Goal: Information Seeking & Learning: Learn about a topic

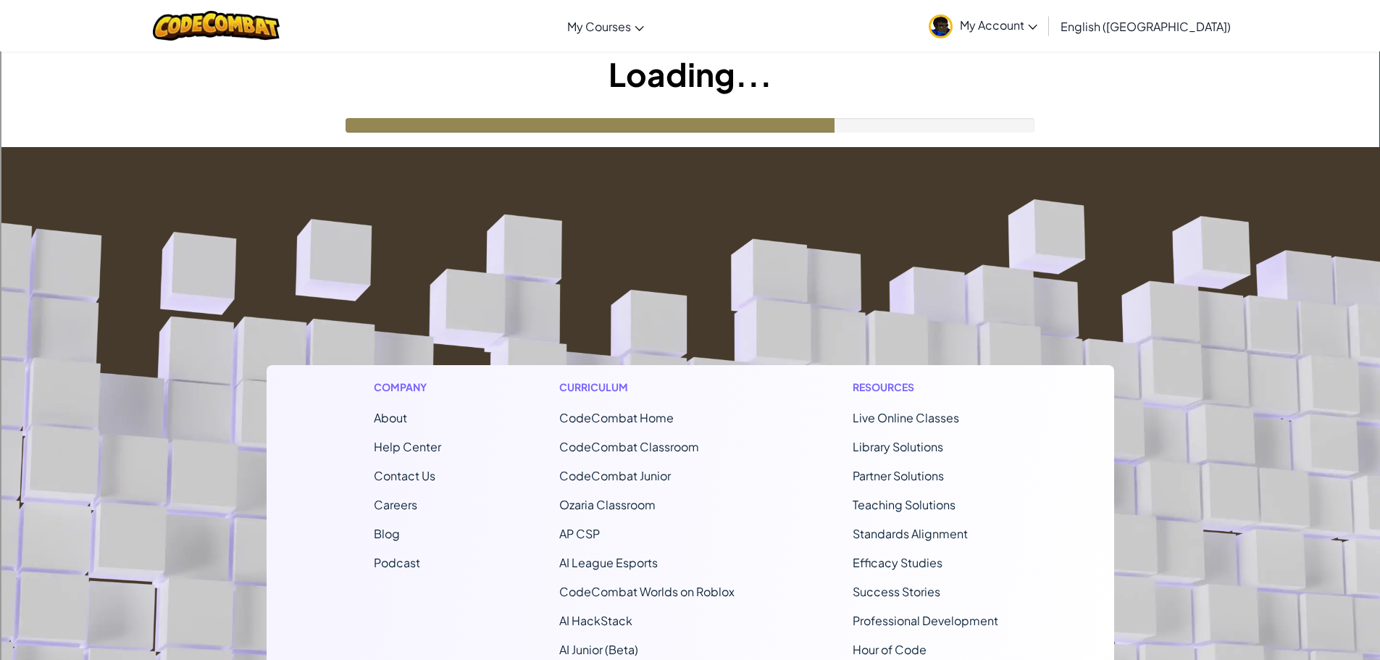
click at [688, 530] on li "AP CSP" at bounding box center [646, 533] width 175 height 17
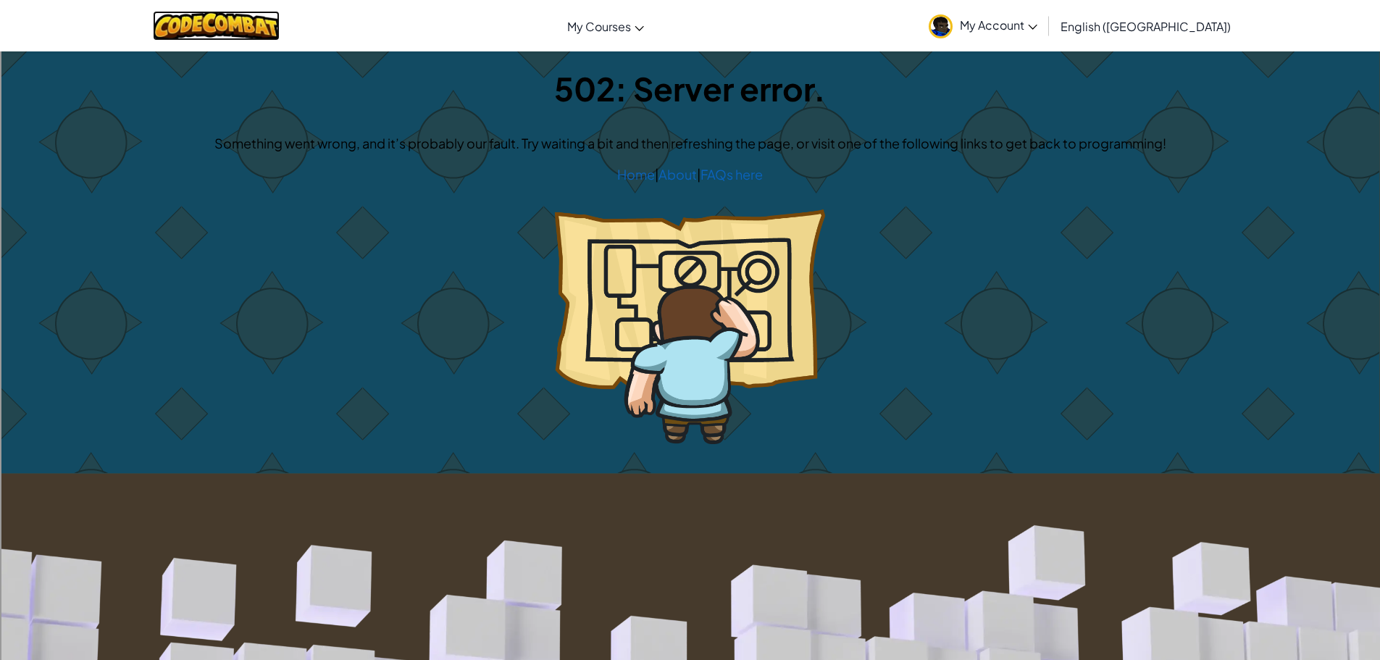
click at [259, 31] on img at bounding box center [216, 26] width 127 height 30
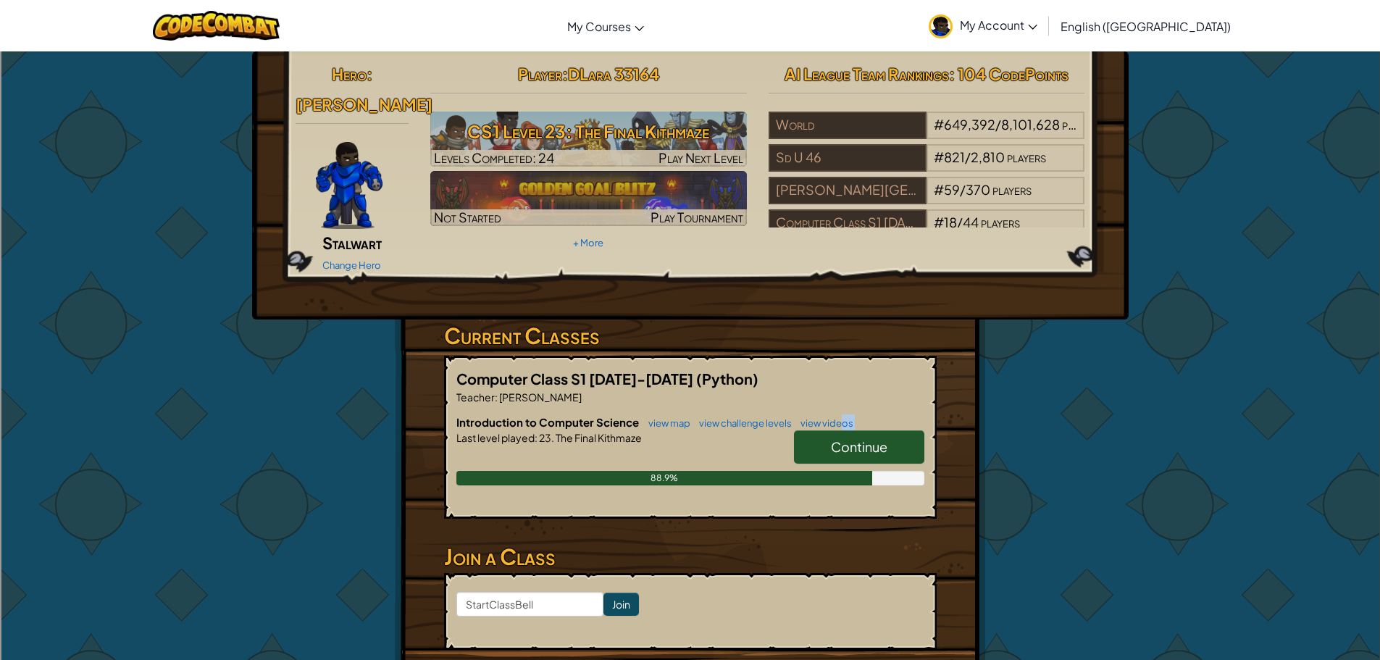
drag, startPoint x: 840, startPoint y: 400, endPoint x: 847, endPoint y: 418, distance: 19.2
click at [847, 418] on div "Introduction to Computer Science view map view challenge levels view videos Con…" at bounding box center [690, 460] width 468 height 93
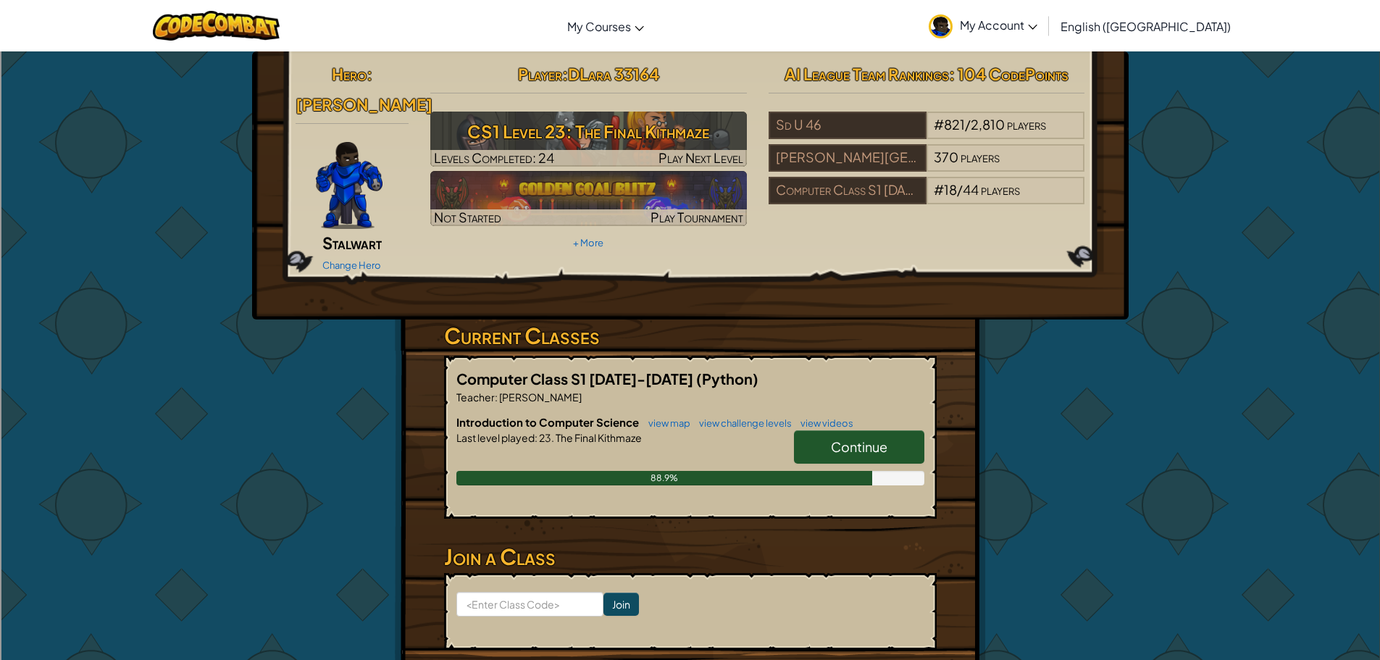
click at [867, 438] on span "Continue" at bounding box center [859, 446] width 57 height 17
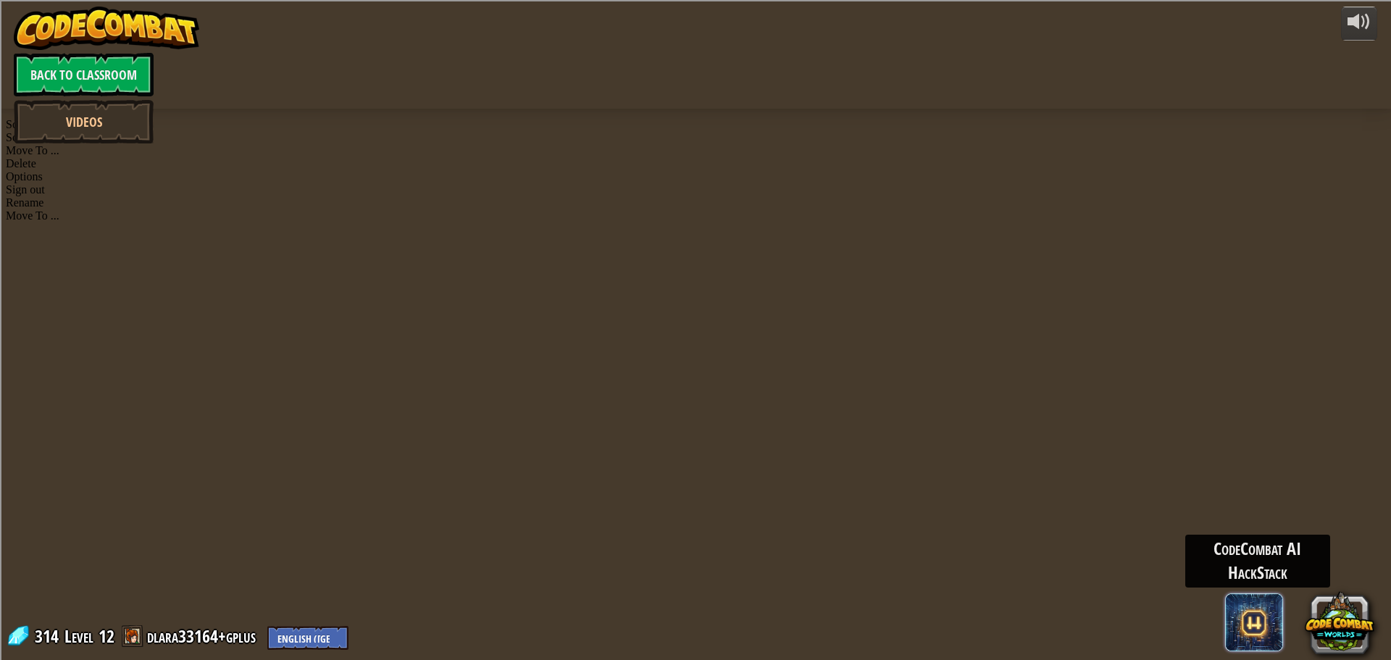
click at [1267, 606] on span at bounding box center [1254, 622] width 58 height 58
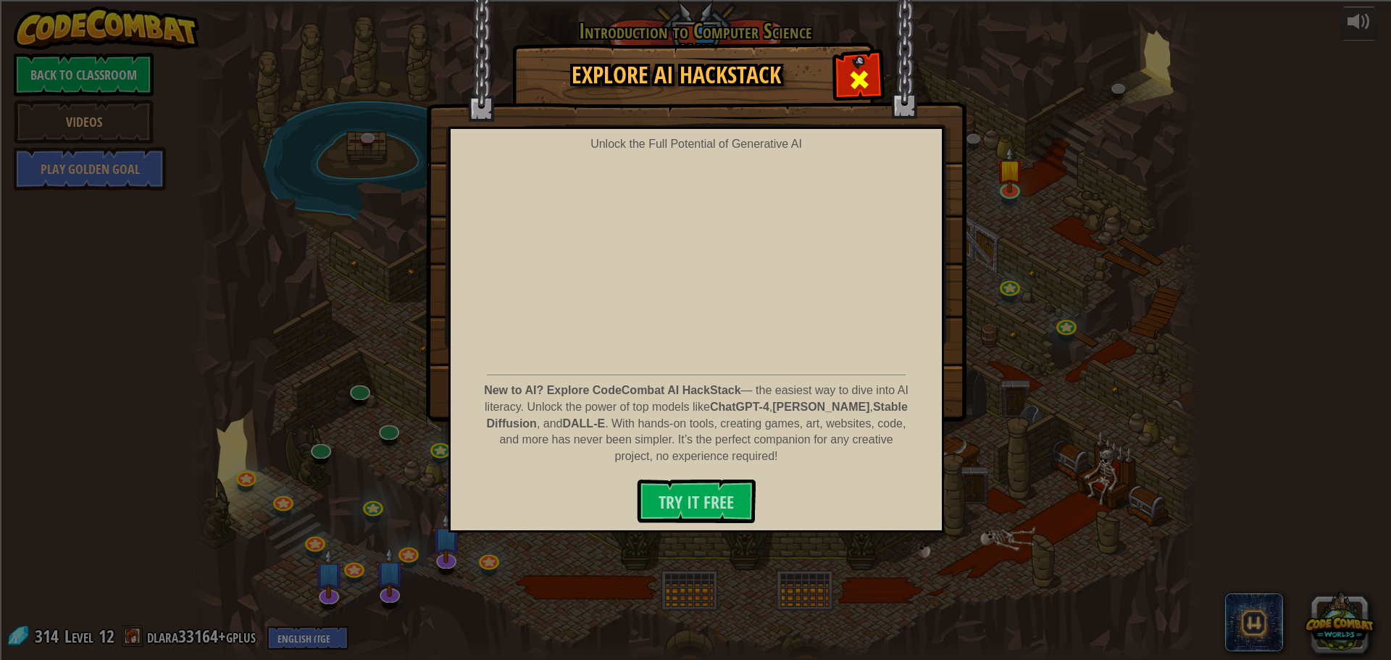
click at [864, 91] on span at bounding box center [859, 79] width 23 height 23
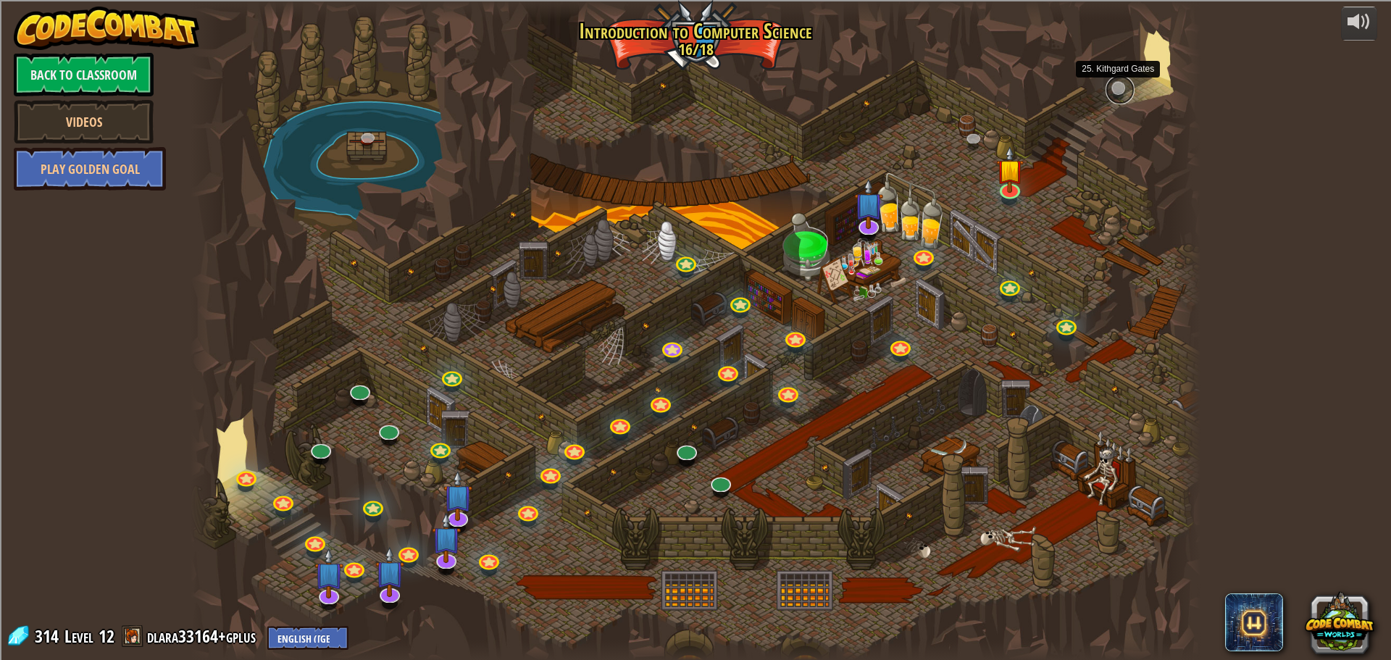
click at [1117, 84] on link at bounding box center [1120, 89] width 29 height 29
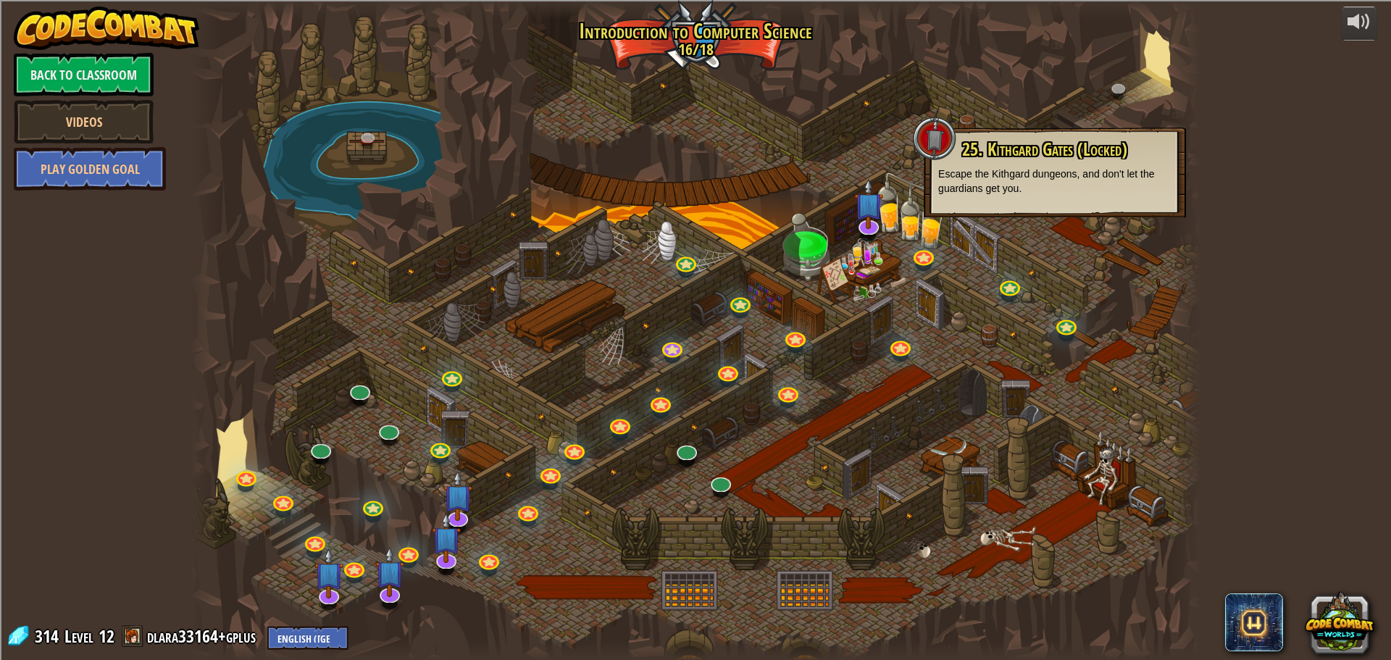
click at [979, 238] on div at bounding box center [696, 330] width 1010 height 660
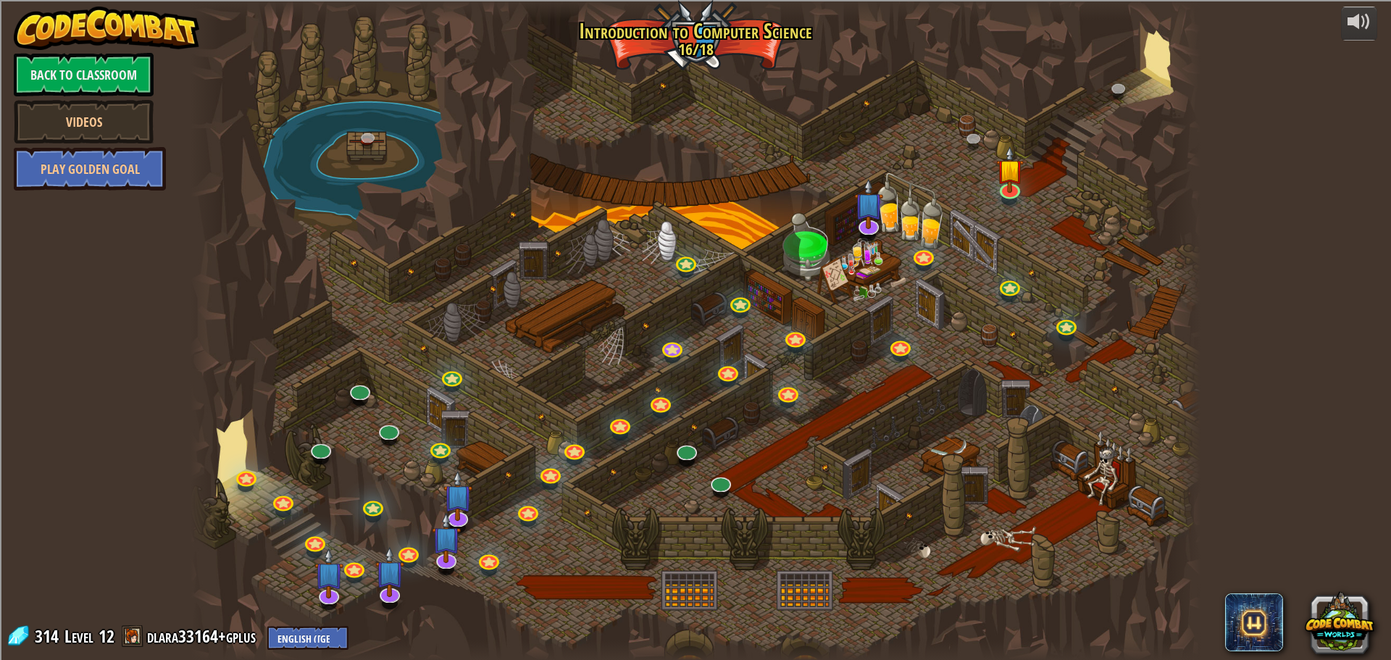
drag, startPoint x: 998, startPoint y: 196, endPoint x: 998, endPoint y: 206, distance: 10.2
click at [998, 206] on div at bounding box center [696, 330] width 1010 height 660
click at [1007, 188] on img at bounding box center [1009, 159] width 27 height 62
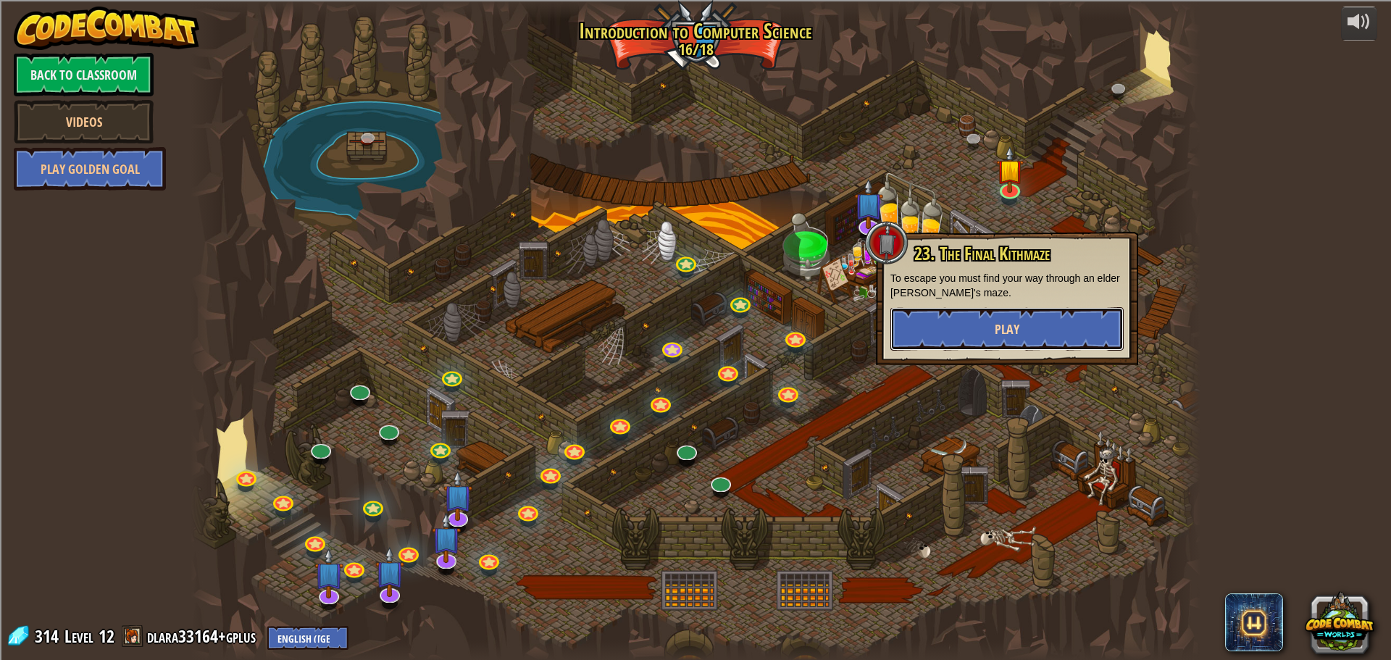
click at [1043, 326] on button "Play" at bounding box center [1006, 328] width 233 height 43
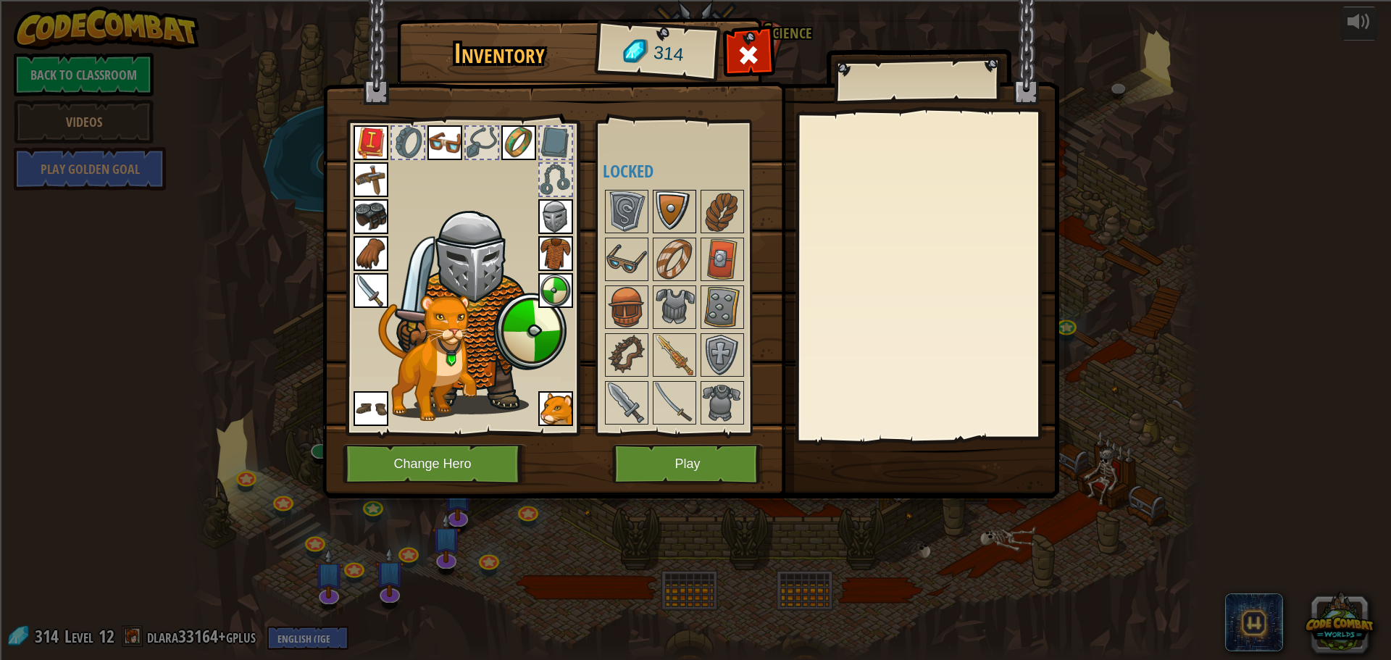
scroll to position [290, 0]
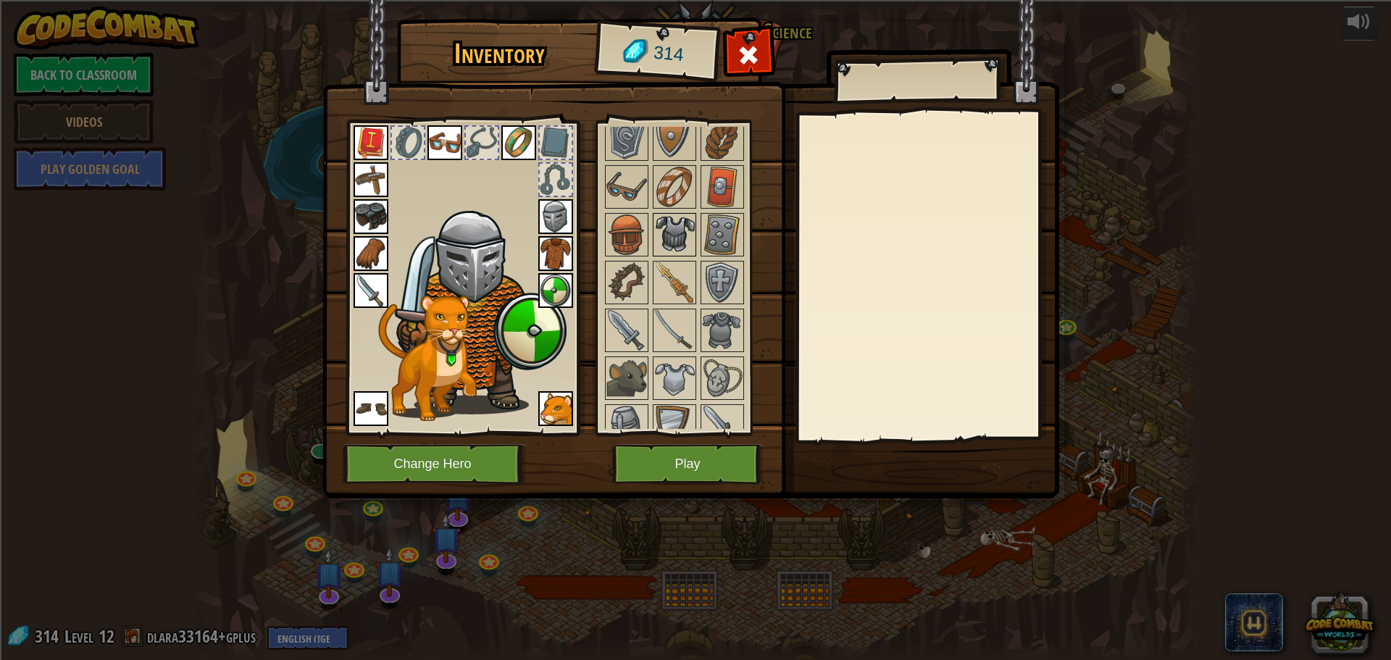
click at [675, 248] on img at bounding box center [674, 234] width 41 height 41
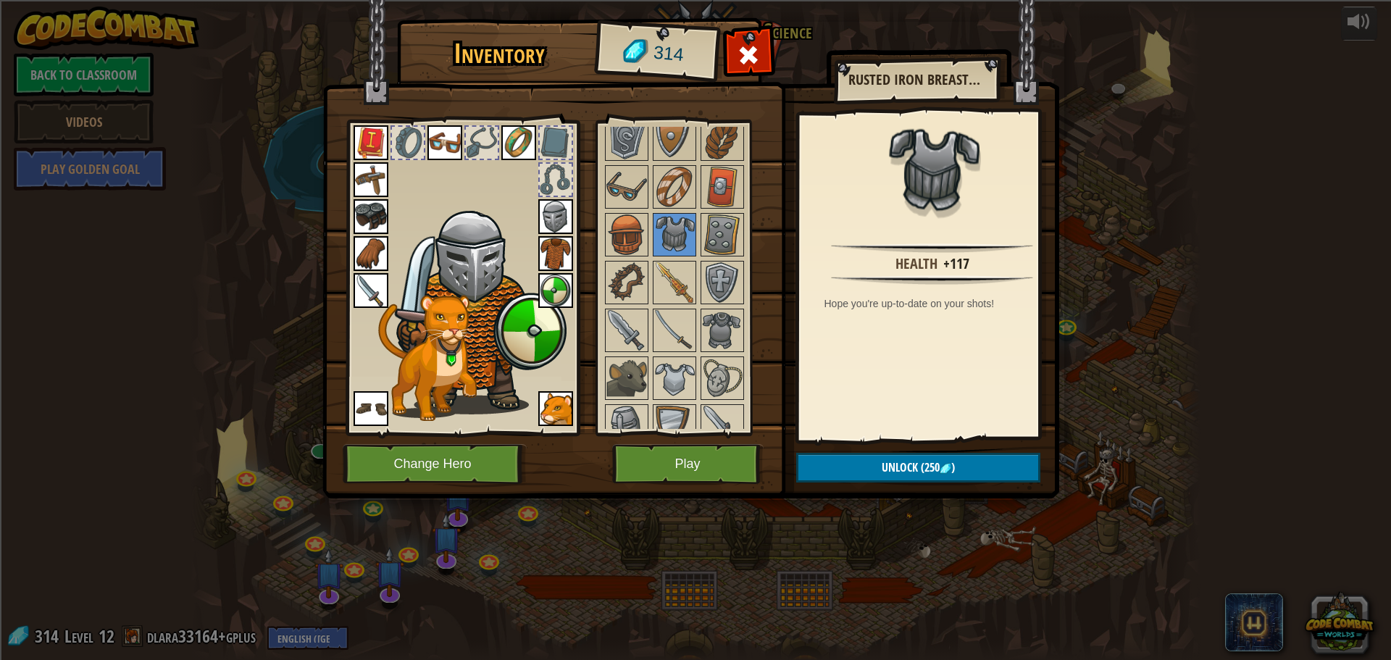
click at [564, 251] on img at bounding box center [555, 253] width 35 height 35
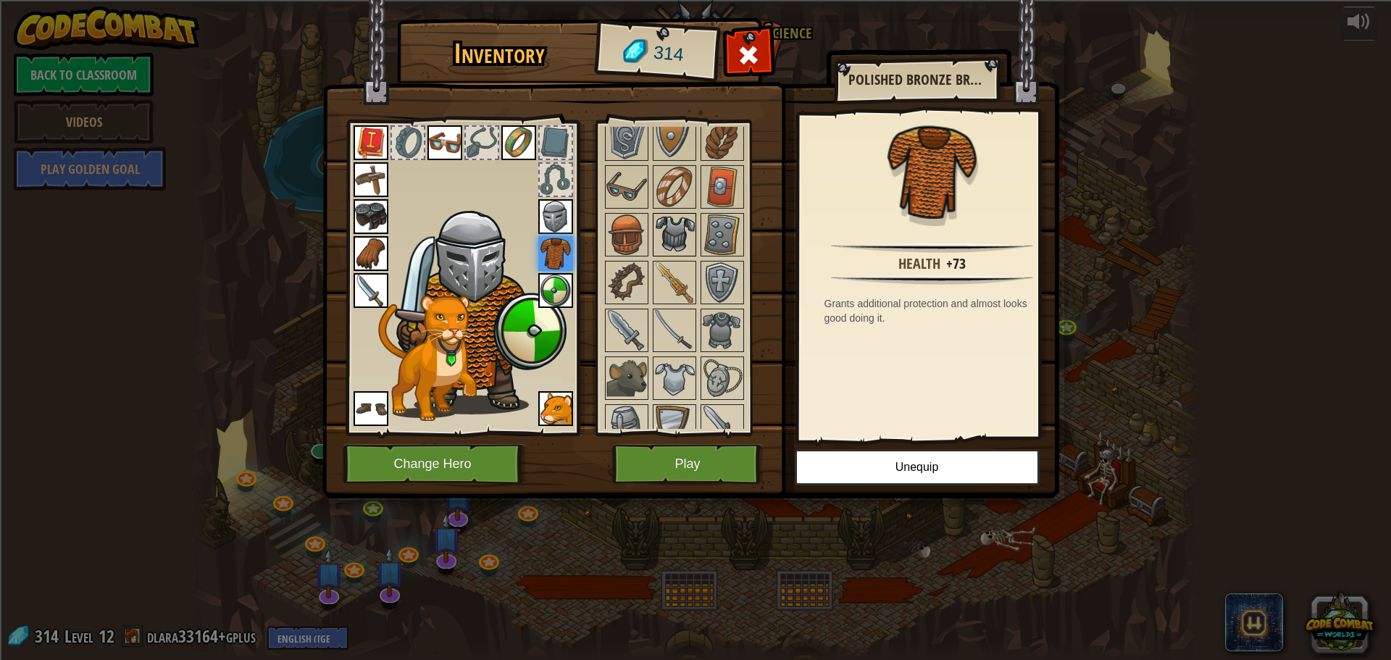
click at [687, 214] on div at bounding box center [674, 234] width 43 height 43
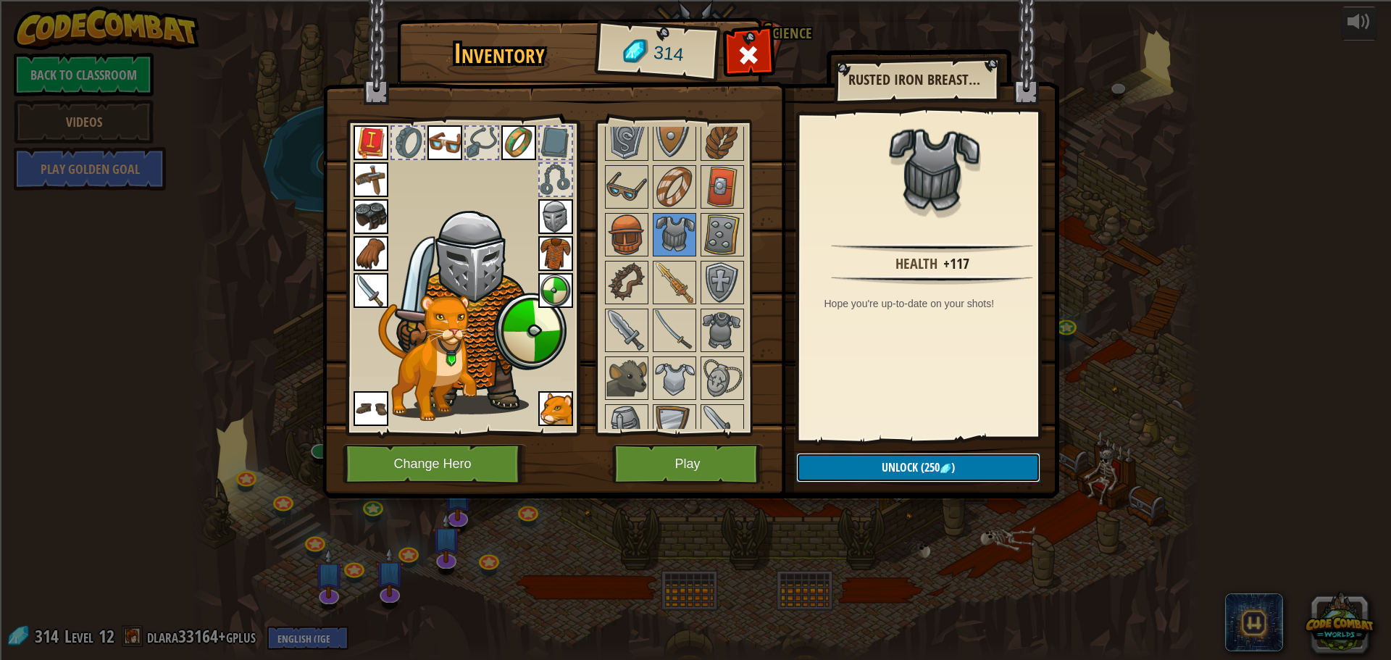
click at [950, 478] on button "Unlock (250 )" at bounding box center [918, 468] width 244 height 30
click at [869, 467] on button "Confirm" at bounding box center [918, 468] width 244 height 30
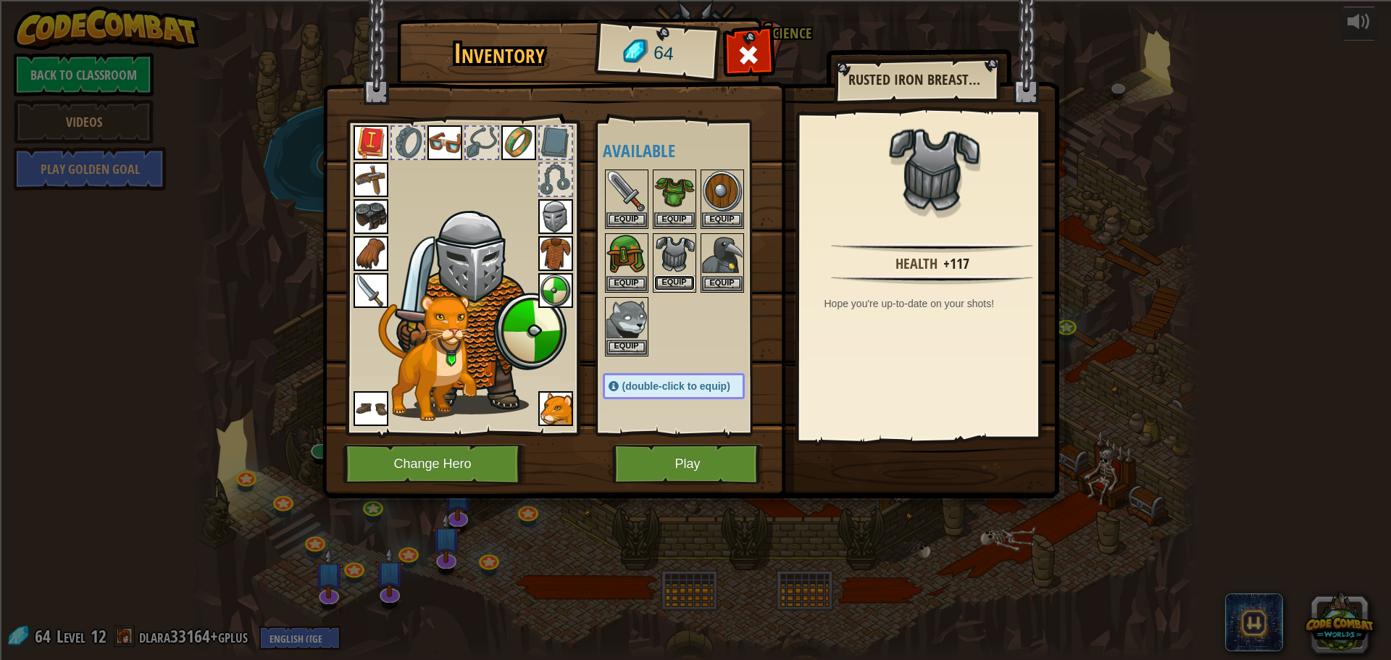
click at [677, 279] on button "Equip" at bounding box center [674, 282] width 41 height 15
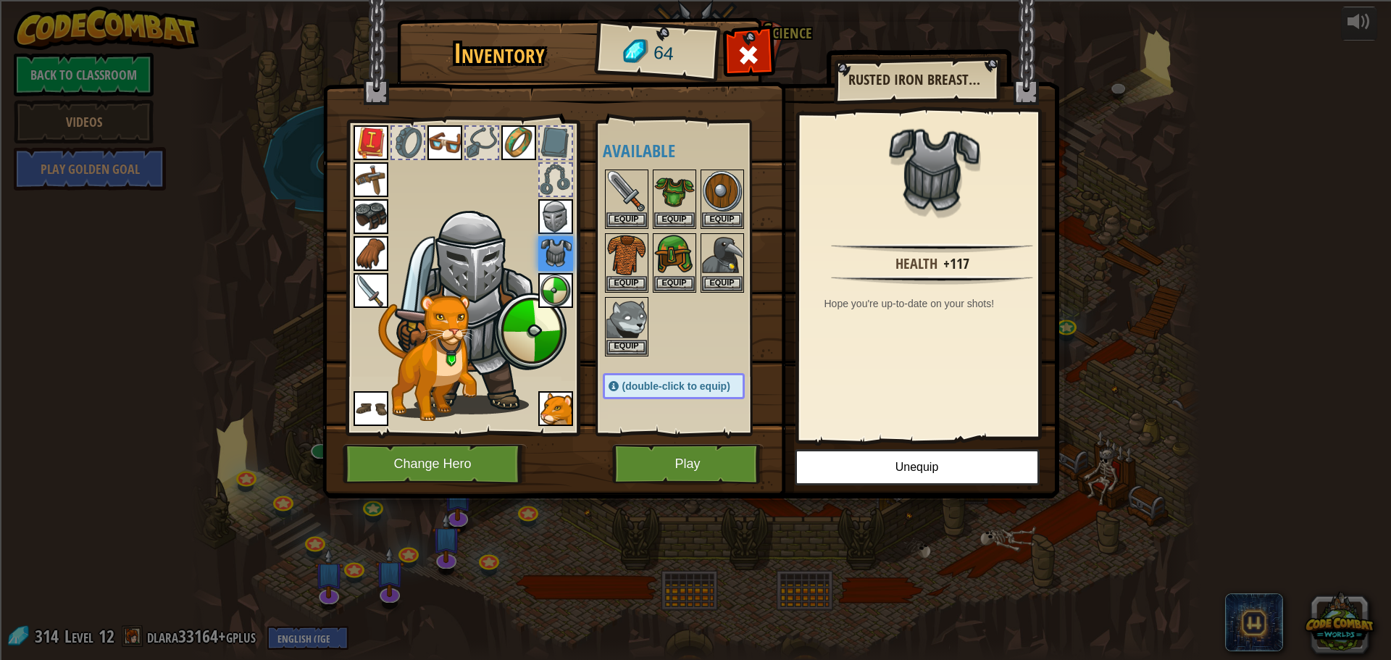
click at [939, 488] on img at bounding box center [690, 235] width 737 height 526
click at [958, 462] on button "Unequip" at bounding box center [917, 467] width 245 height 36
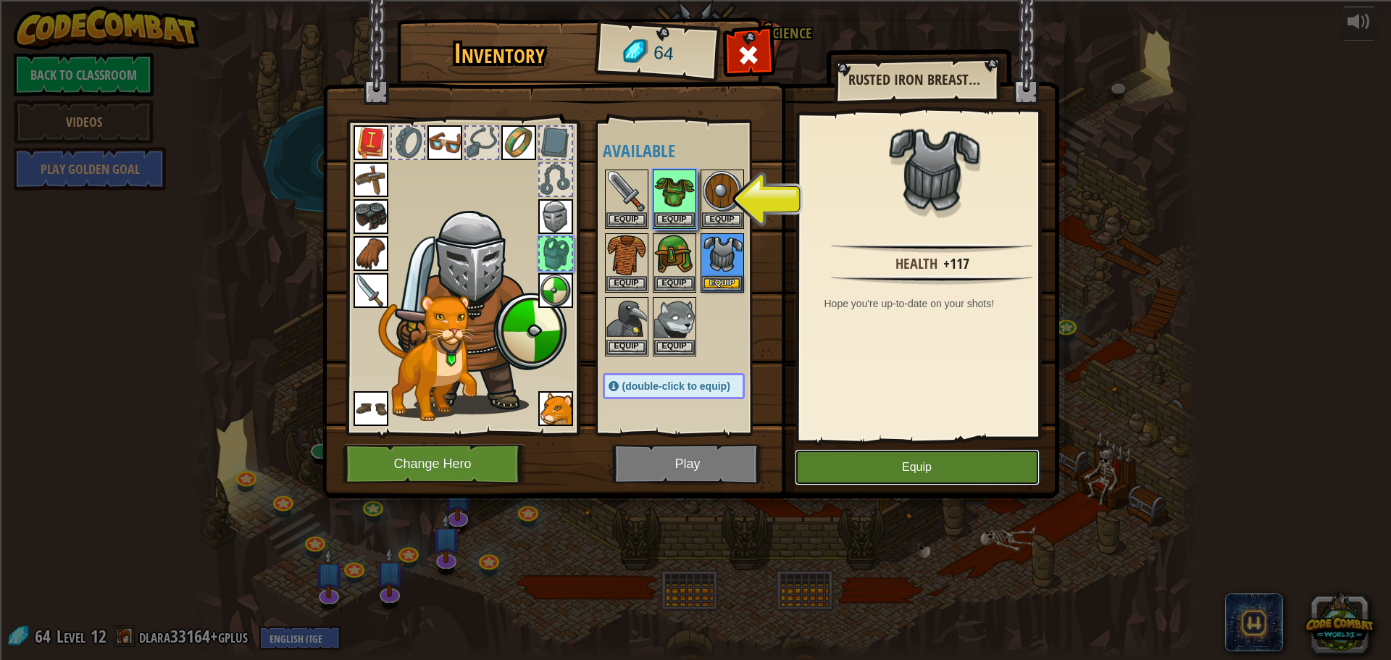
click at [958, 462] on button "Equip" at bounding box center [917, 467] width 245 height 36
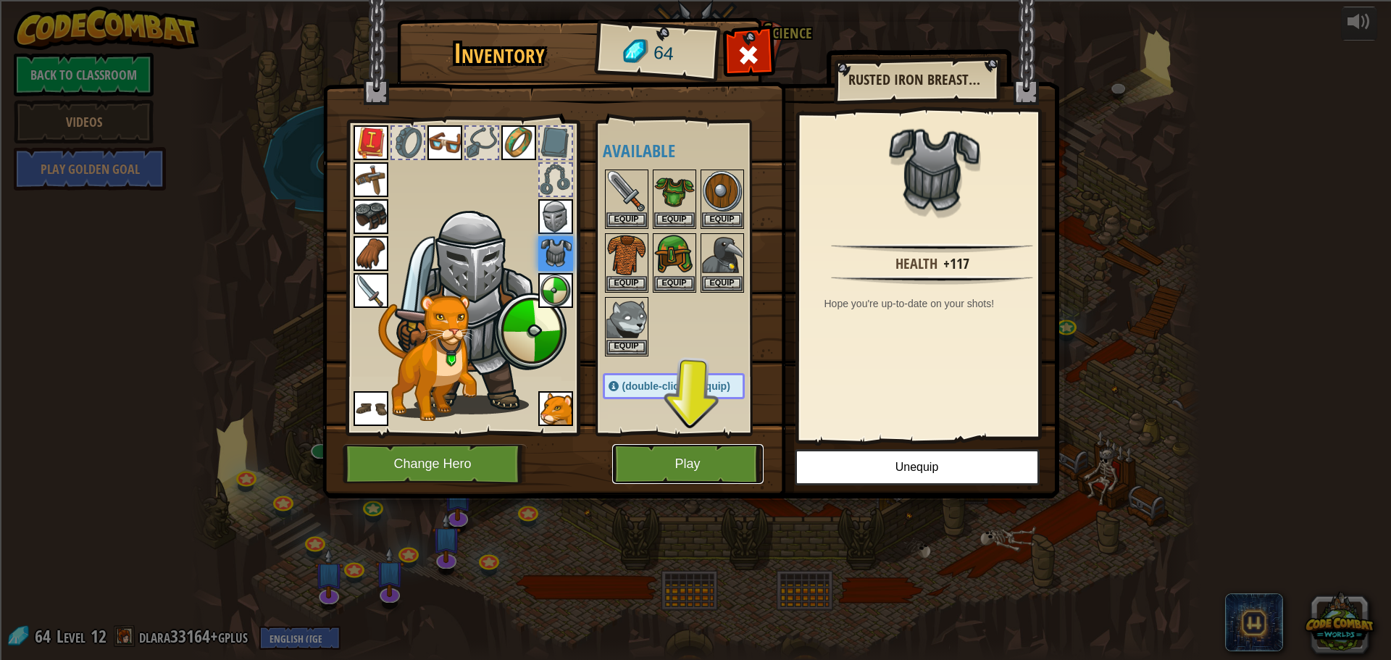
drag, startPoint x: 744, startPoint y: 458, endPoint x: 737, endPoint y: 464, distance: 9.2
click at [737, 464] on button "Play" at bounding box center [687, 464] width 151 height 40
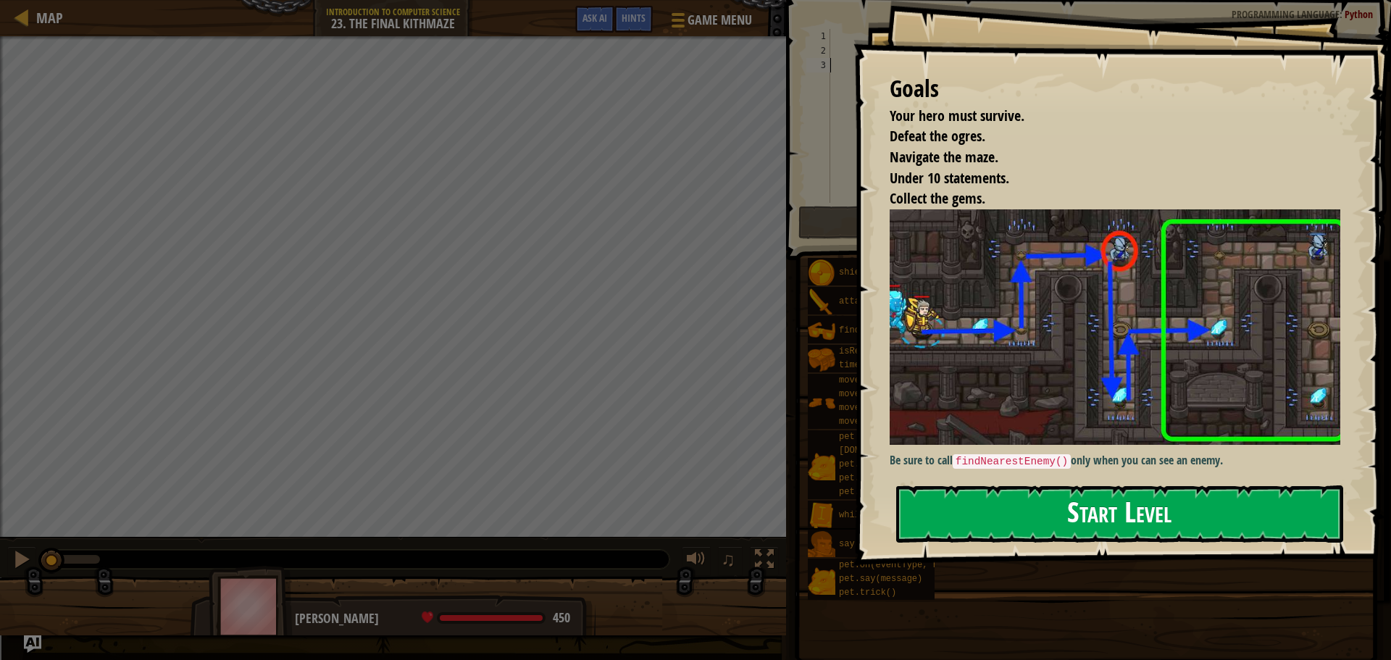
click at [1097, 501] on button "Start Level" at bounding box center [1119, 513] width 447 height 57
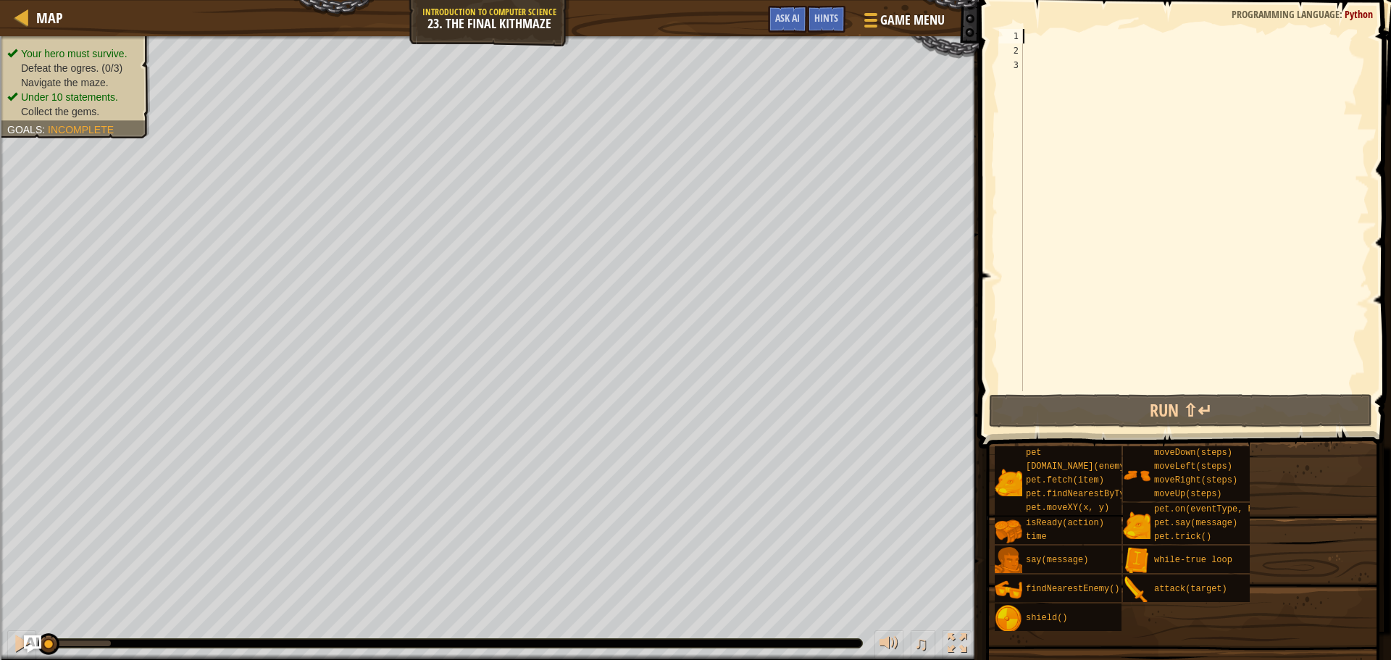
click at [1025, 33] on div at bounding box center [1194, 224] width 349 height 391
click at [1379, 173] on div "Map Introduction to Computer Science 23. The Final Kithmaze Game Menu Done Hint…" at bounding box center [695, 330] width 1391 height 660
type textarea "h"
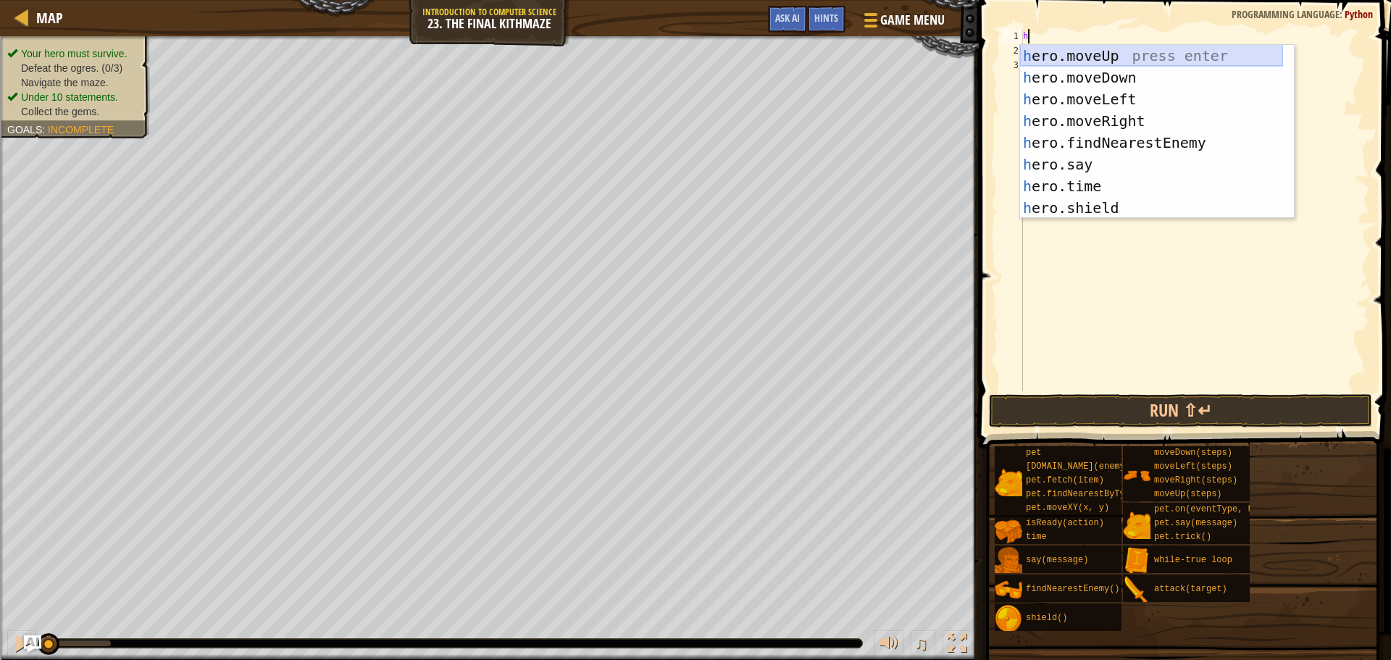
scroll to position [7, 0]
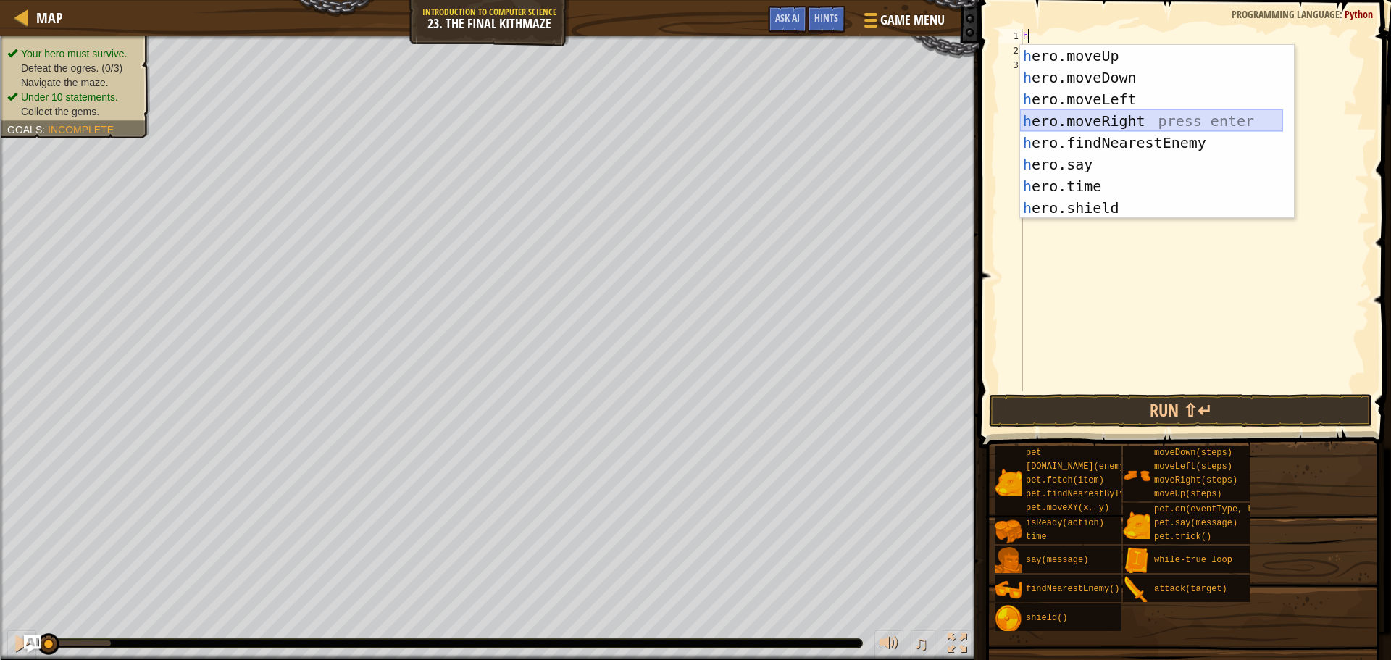
drag, startPoint x: 1201, startPoint y: 121, endPoint x: 1193, endPoint y: 114, distance: 10.3
click at [1193, 116] on div "h ero.moveUp press enter h ero.moveDown press enter h ero.moveLeft press enter …" at bounding box center [1151, 153] width 263 height 217
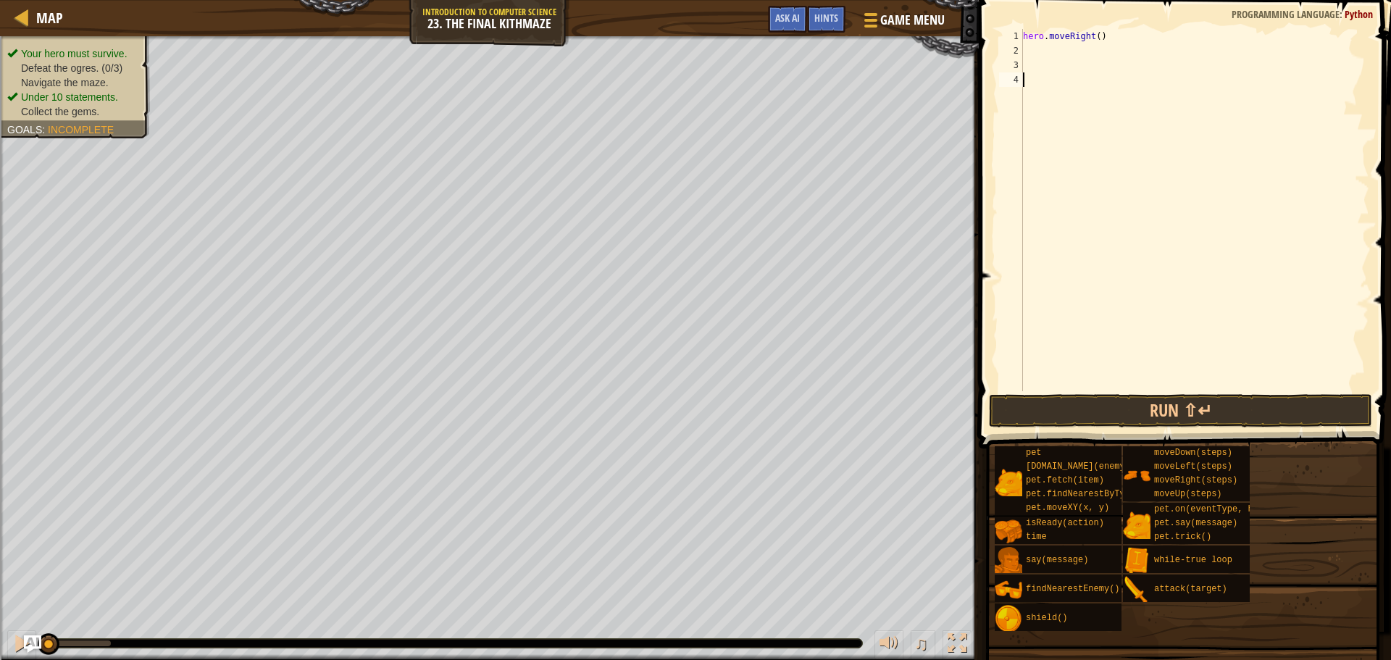
click at [1142, 82] on div "hero . moveRight ( )" at bounding box center [1194, 224] width 349 height 391
click at [1140, 72] on div "hero . moveRight ( )" at bounding box center [1194, 224] width 349 height 391
type textarea "h"
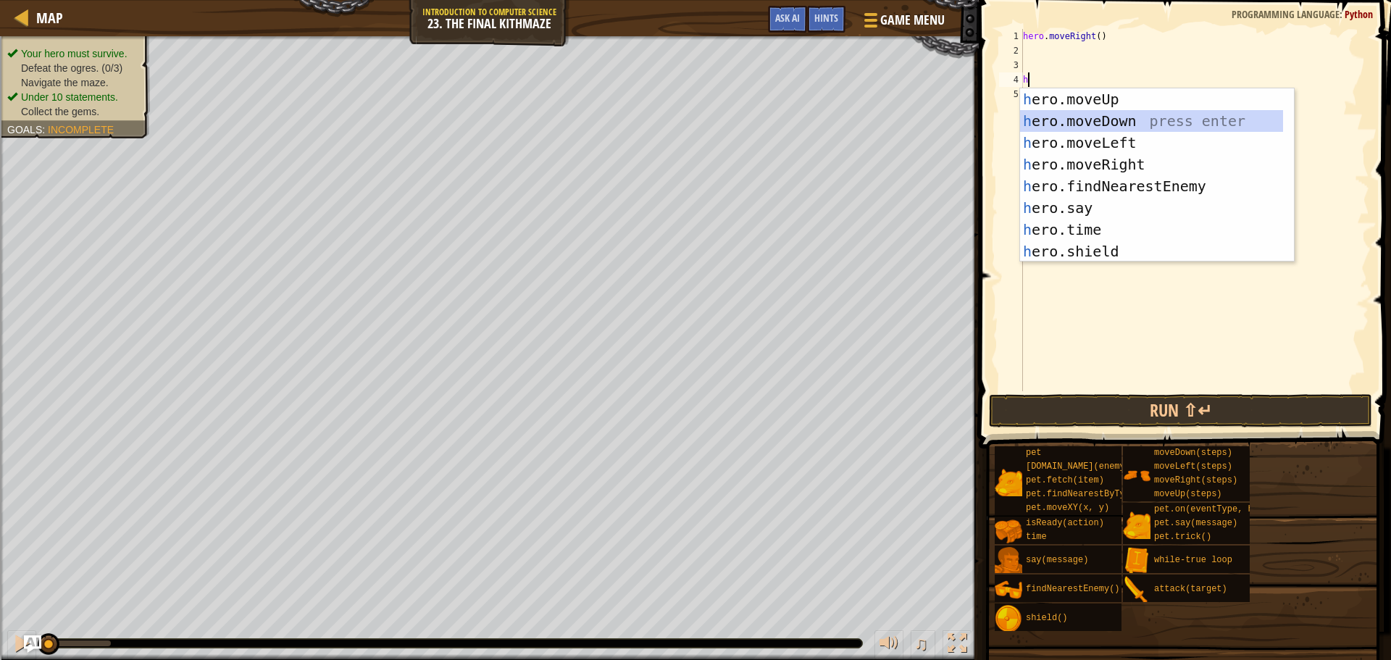
click at [1155, 117] on div "h ero.moveUp press enter h ero.moveDown press enter h ero.moveLeft press enter …" at bounding box center [1151, 196] width 263 height 217
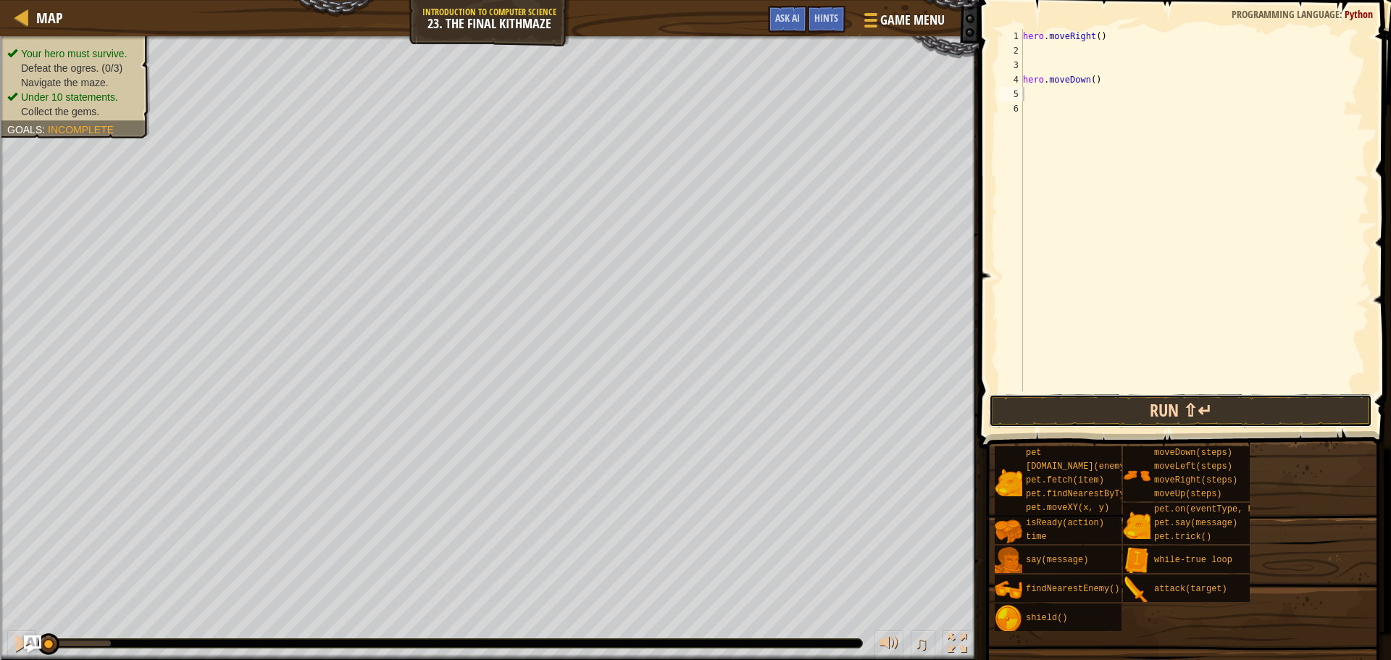
click at [1235, 420] on button "Run ⇧↵" at bounding box center [1180, 410] width 383 height 33
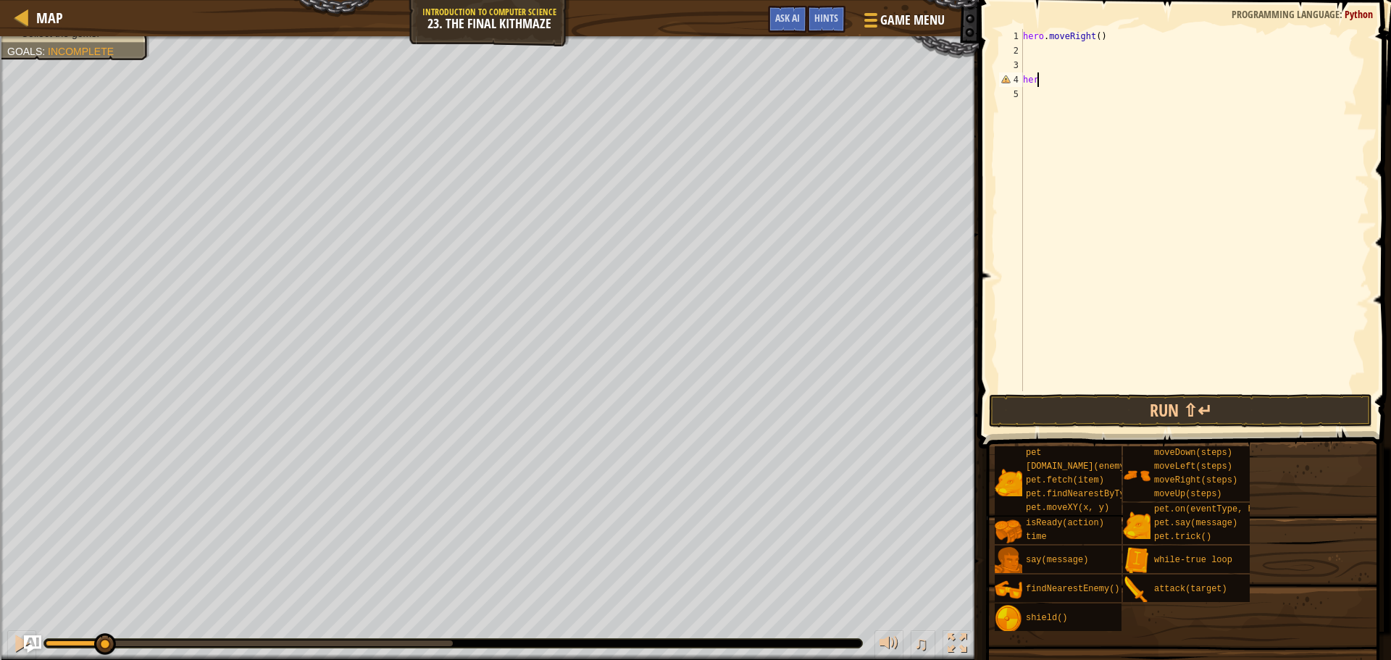
type textarea "h"
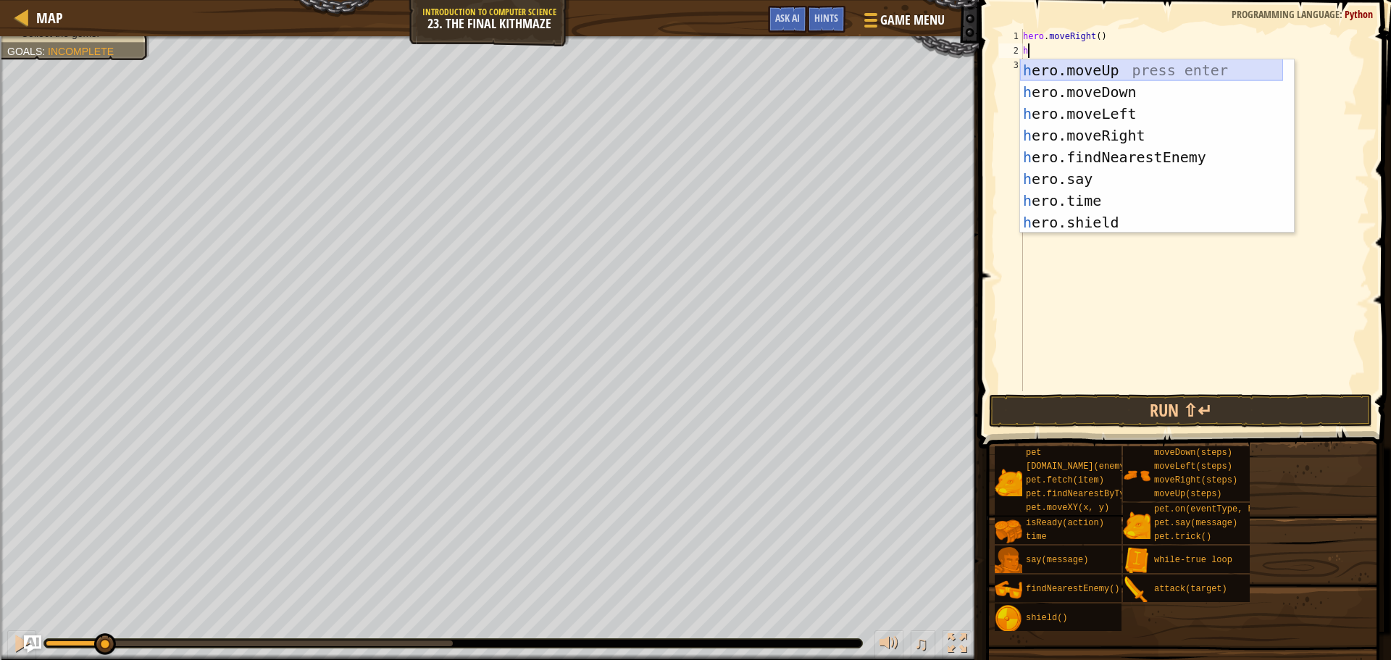
click at [1092, 70] on div "h ero.moveUp press enter h ero.moveDown press enter h ero.moveLeft press enter …" at bounding box center [1151, 167] width 263 height 217
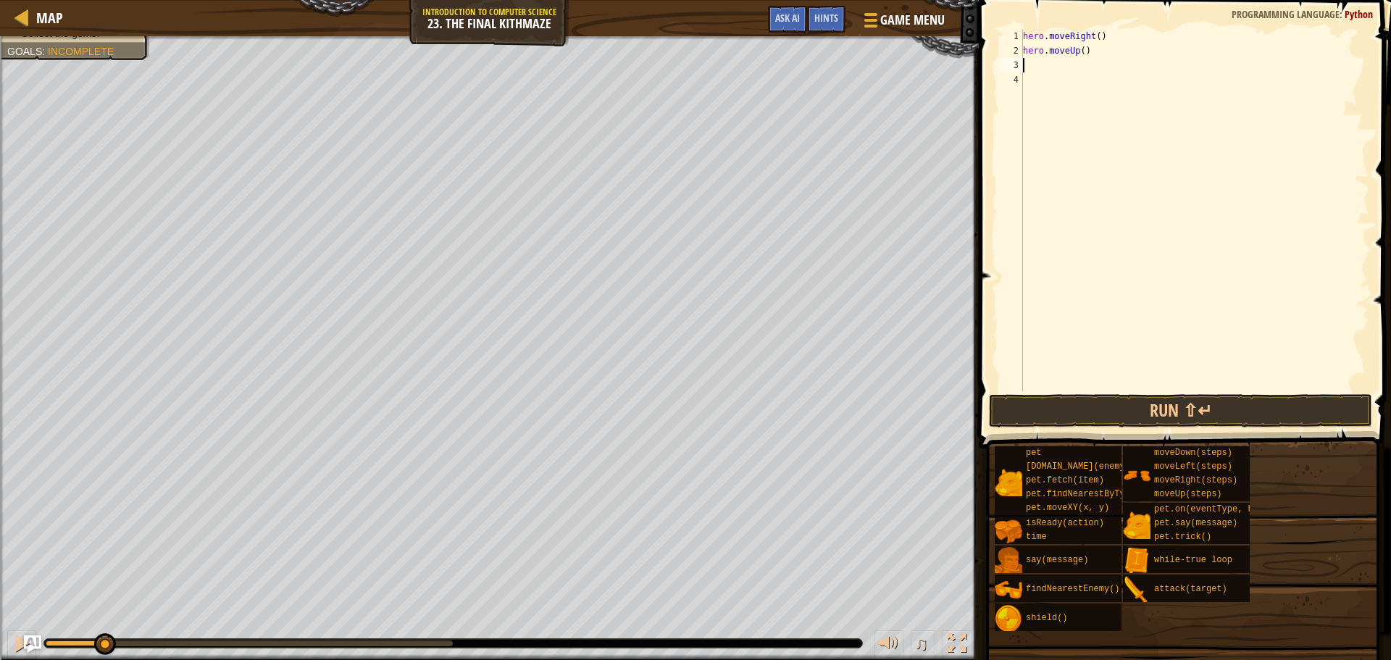
type textarea "h"
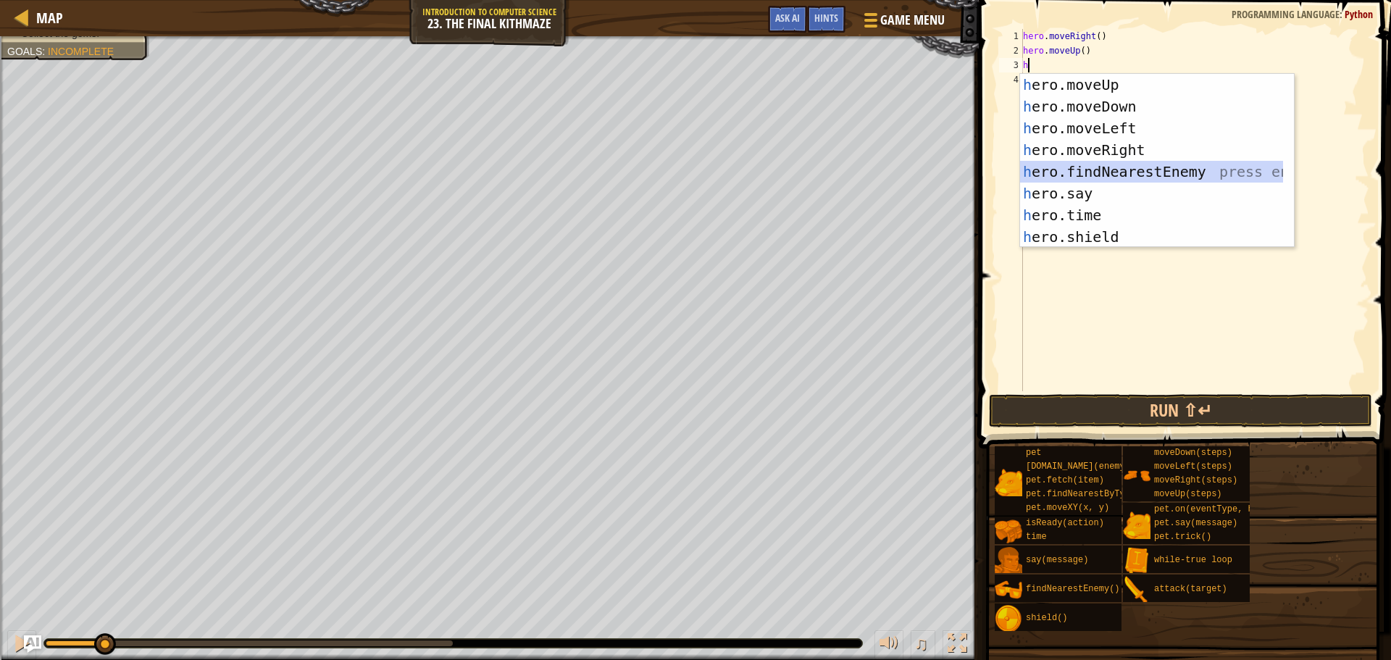
click at [1145, 164] on div "h ero.moveUp press enter h ero.moveDown press enter h ero.moveLeft press enter …" at bounding box center [1151, 182] width 263 height 217
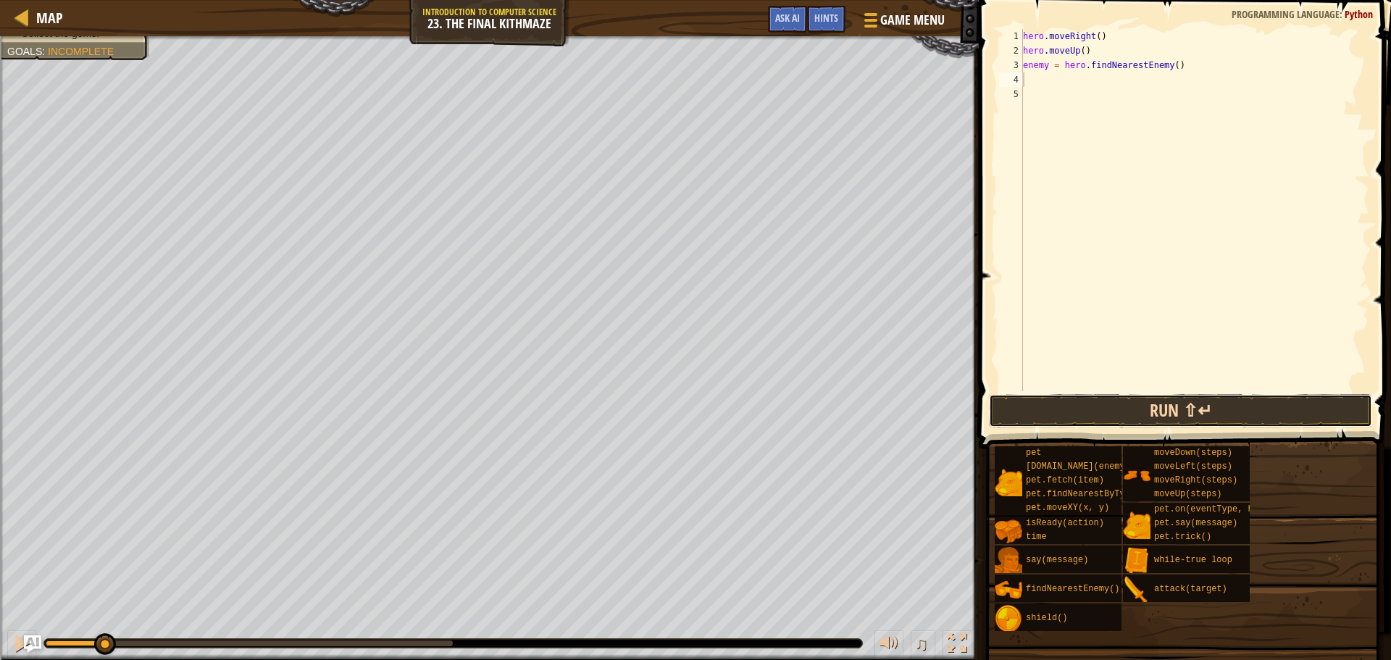
click at [1236, 412] on button "Run ⇧↵" at bounding box center [1180, 410] width 383 height 33
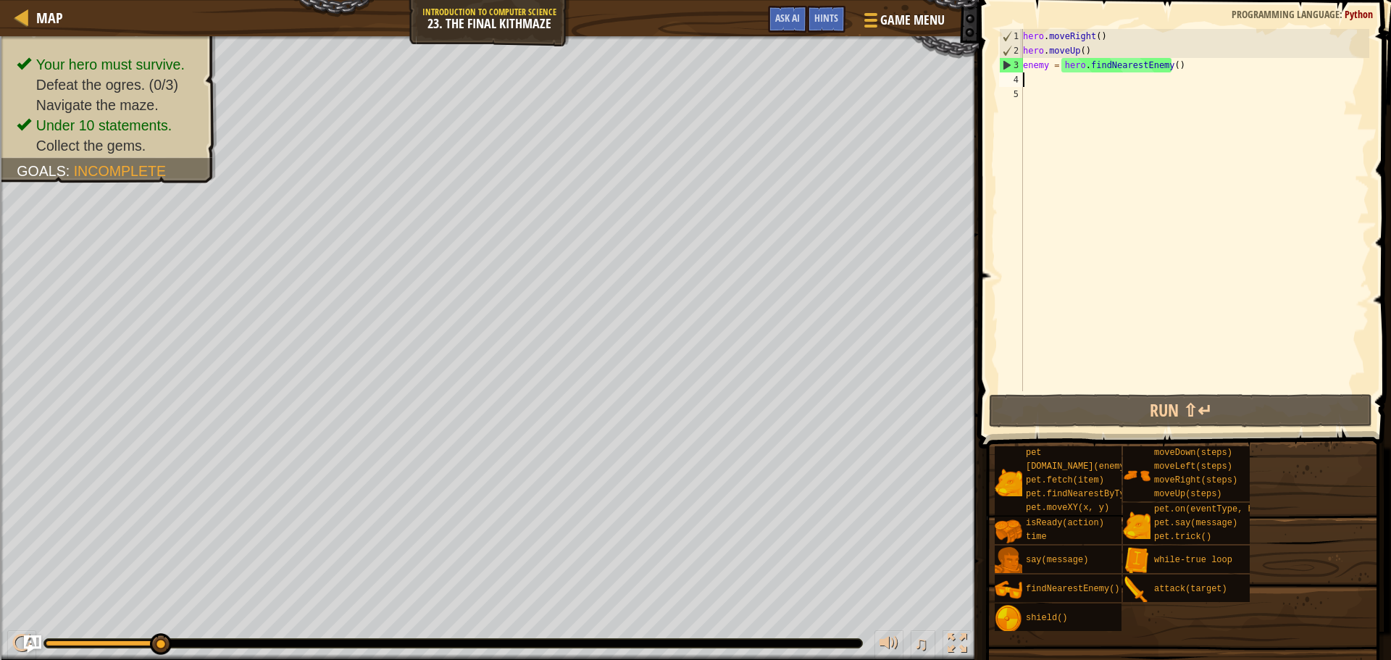
click at [1042, 67] on div "hero . moveRight ( ) hero . moveUp ( ) enemy = hero . findNearestEnemy ( )" at bounding box center [1194, 224] width 349 height 391
click at [1048, 62] on div "hero . moveRight ( ) hero . moveUp ( ) enemy = hero . findNearestEnemy ( )" at bounding box center [1194, 224] width 349 height 391
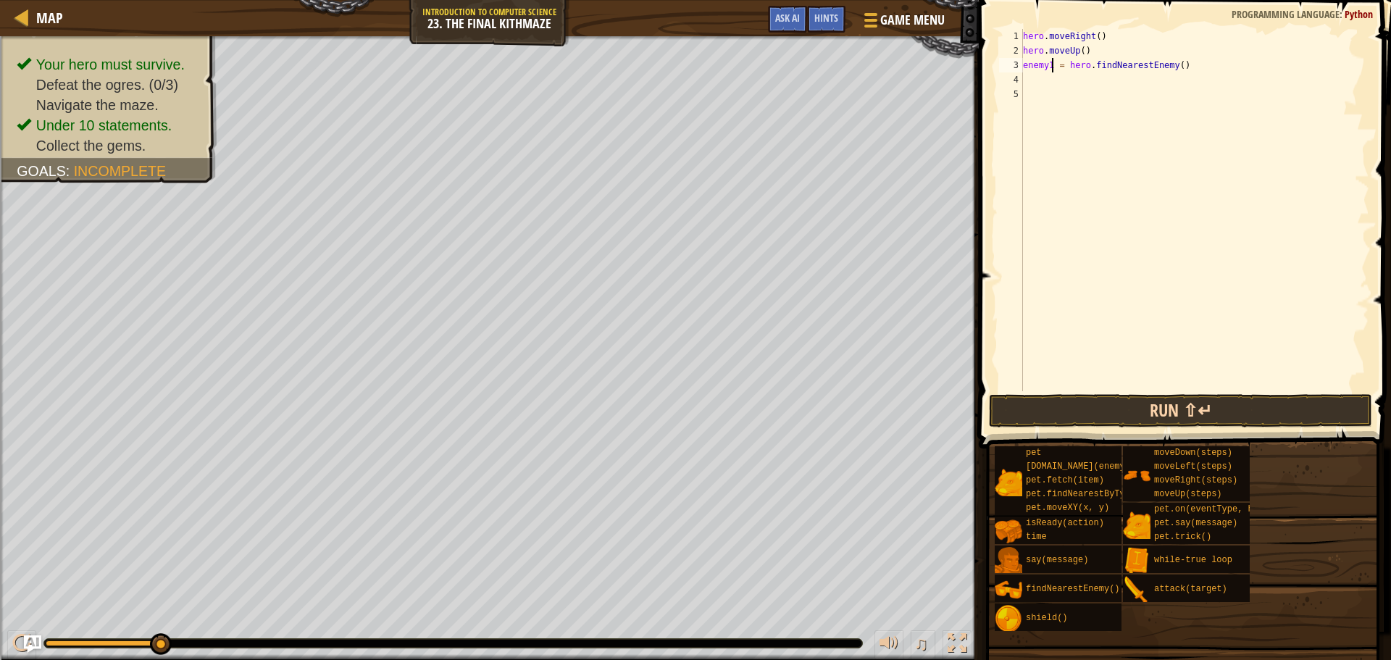
type textarea "enemy1 = hero.findNearestEnemy()"
click at [1222, 409] on button "Run ⇧↵" at bounding box center [1180, 410] width 383 height 33
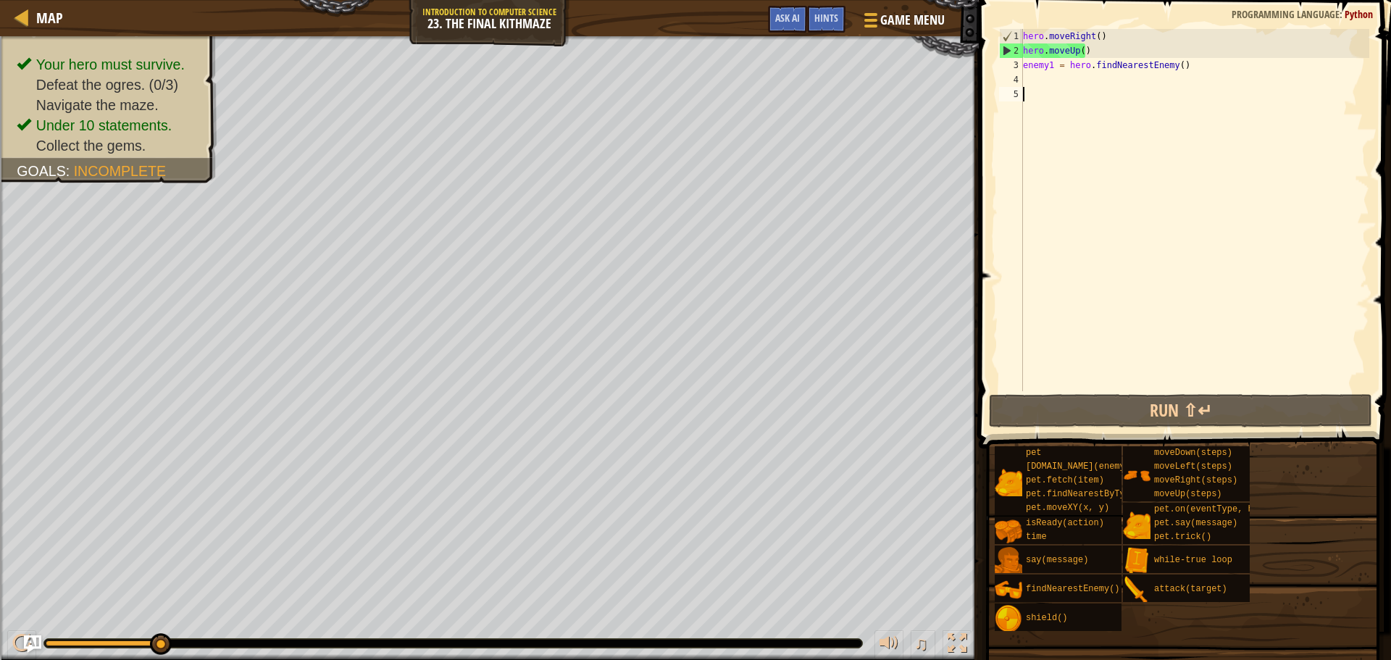
click at [1060, 100] on div "hero . moveRight ( ) hero . moveUp ( ) enemy1 = hero . findNearestEnemy ( )" at bounding box center [1194, 224] width 349 height 391
click at [1058, 90] on div "hero . moveRight ( ) hero . moveUp ( ) enemy1 = hero . findNearestEnemy ( )" at bounding box center [1194, 224] width 349 height 391
type textarea "h"
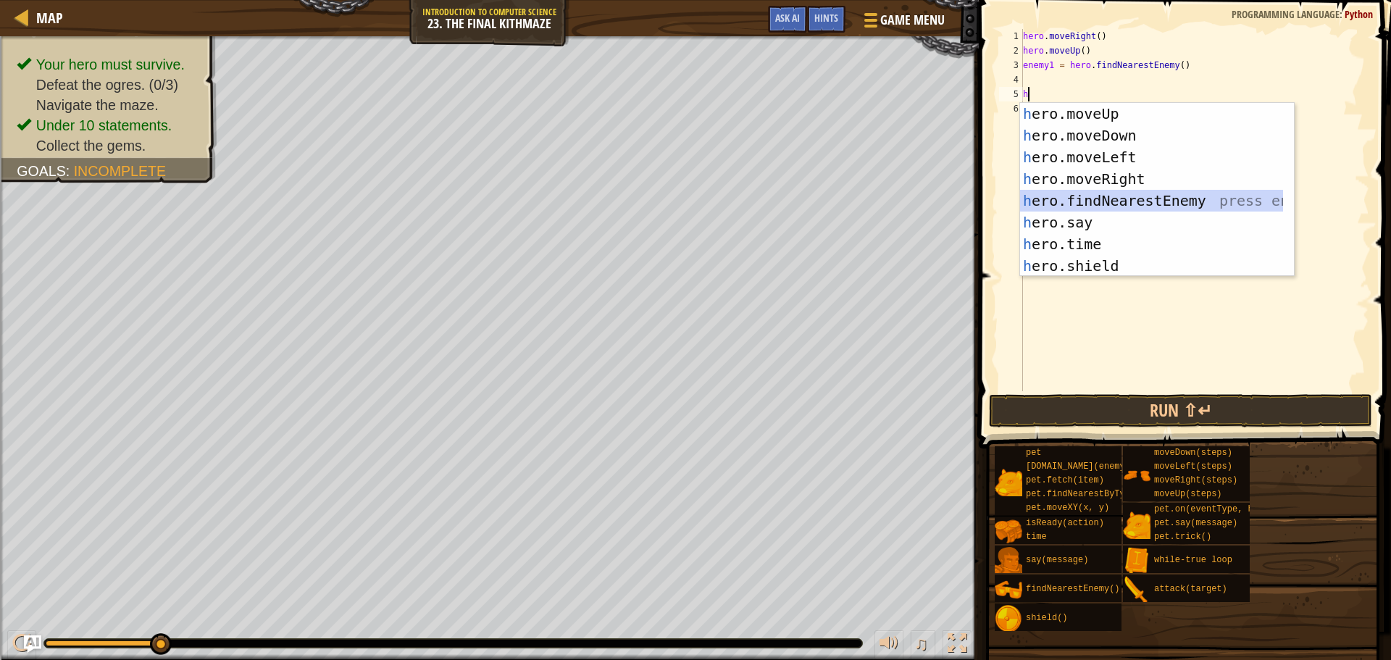
click at [1080, 192] on div "h ero.moveUp press enter h ero.moveDown press enter h ero.moveLeft press enter …" at bounding box center [1151, 211] width 263 height 217
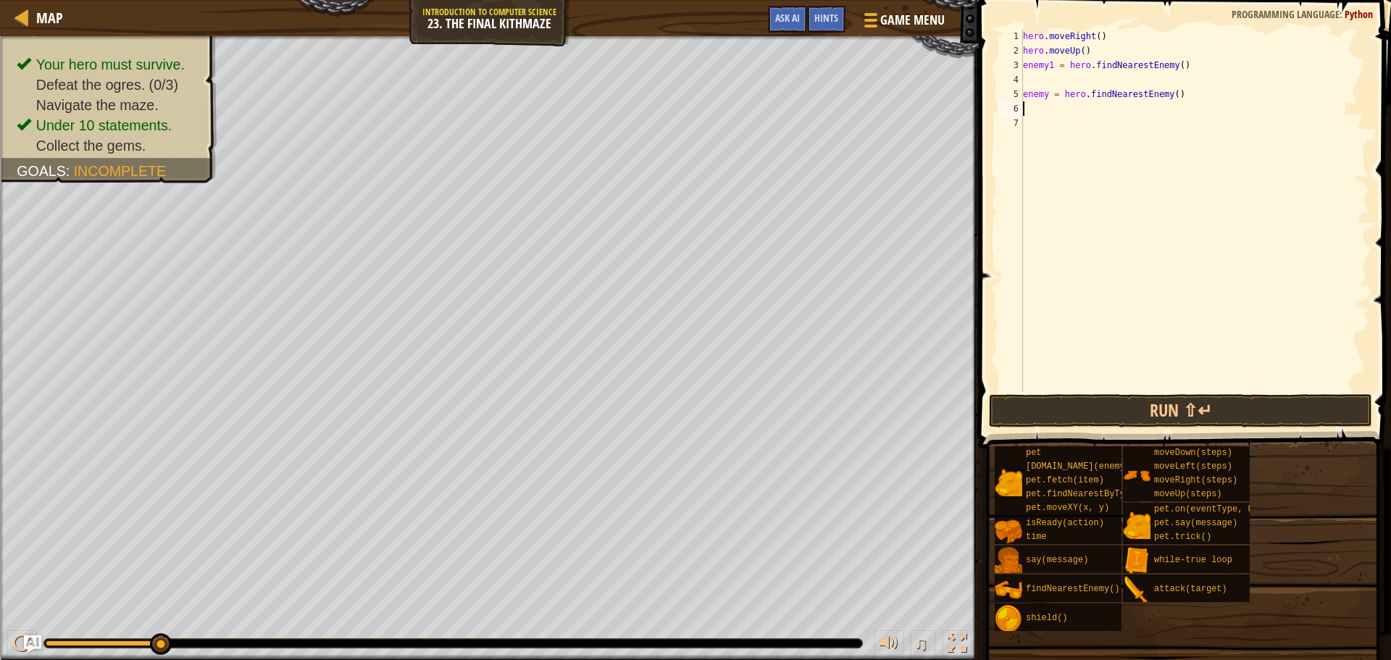
click at [1042, 96] on div "hero . moveRight ( ) hero . moveUp ( ) enemy1 = hero . findNearestEnemy ( ) ene…" at bounding box center [1194, 224] width 349 height 391
click at [1047, 98] on div "hero . moveRight ( ) hero . moveUp ( ) enemy1 = hero . findNearestEnemy ( ) ene…" at bounding box center [1194, 224] width 349 height 391
click at [1134, 406] on button "Run ⇧↵" at bounding box center [1180, 410] width 383 height 33
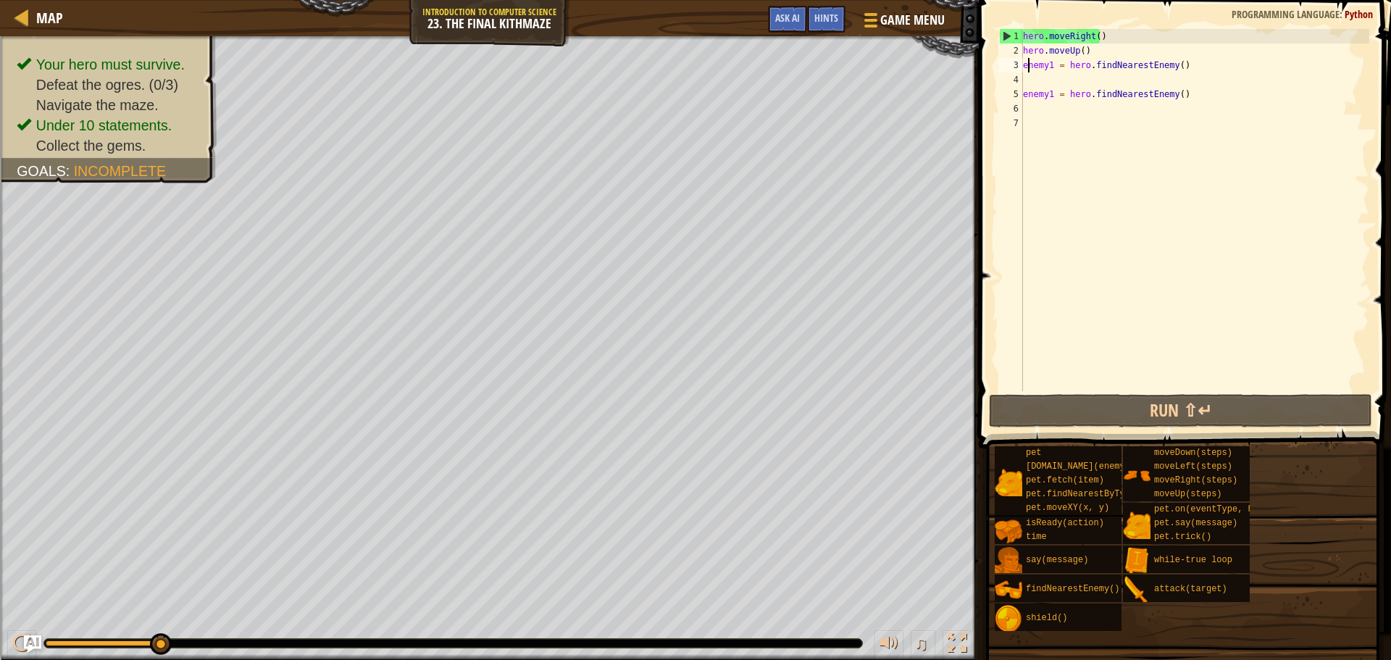
click at [1028, 67] on div "hero . moveRight ( ) hero . moveUp ( ) enemy1 = hero . findNearestEnemy ( ) ene…" at bounding box center [1194, 224] width 349 height 391
click at [1020, 62] on div "3" at bounding box center [1011, 65] width 24 height 14
drag, startPoint x: 1163, startPoint y: 67, endPoint x: 1018, endPoint y: 63, distance: 145.7
click at [1018, 63] on div "enemy1 = hero.findNearestEnemy() 1 2 3 4 5 6 7 hero . moveRight ( ) hero . move…" at bounding box center [1182, 210] width 373 height 362
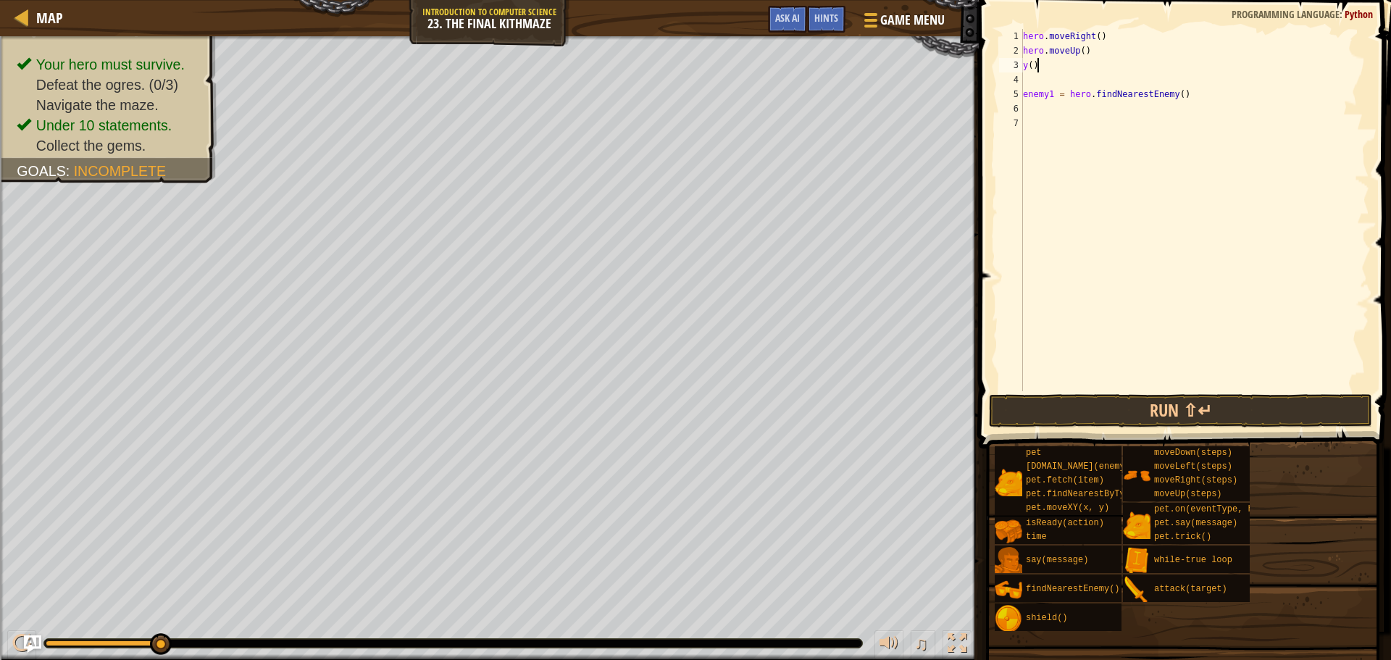
click at [1037, 69] on div "hero . moveRight ( ) hero . moveUp ( ) y ( ) enemy1 = hero . findNearestEnemy (…" at bounding box center [1194, 224] width 349 height 391
click at [1018, 70] on div "3" at bounding box center [1011, 65] width 24 height 14
drag, startPoint x: 1031, startPoint y: 72, endPoint x: 1016, endPoint y: 70, distance: 14.7
click at [1016, 70] on div "y() 1 2 3 4 5 6 7 hero . moveRight ( ) hero . moveUp ( ) y ( ) enemy1 = hero . …" at bounding box center [1182, 210] width 373 height 362
type textarea ")"
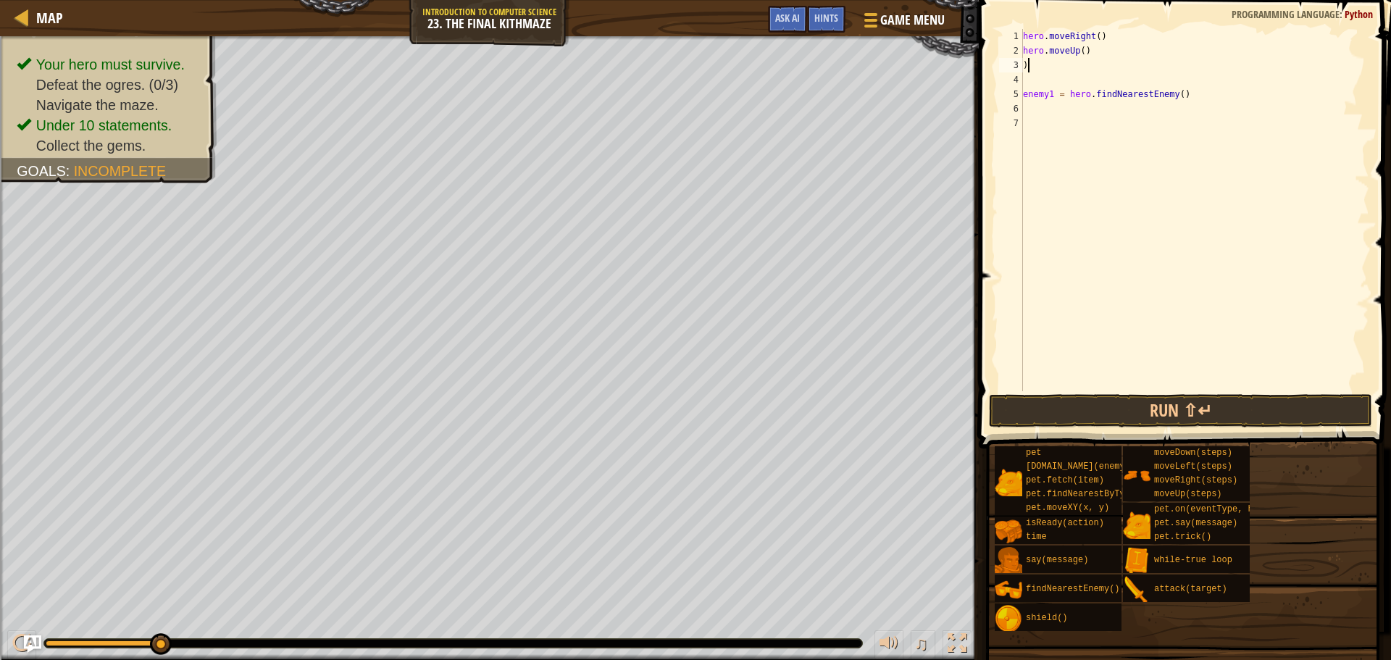
scroll to position [7, 0]
type textarea "h"
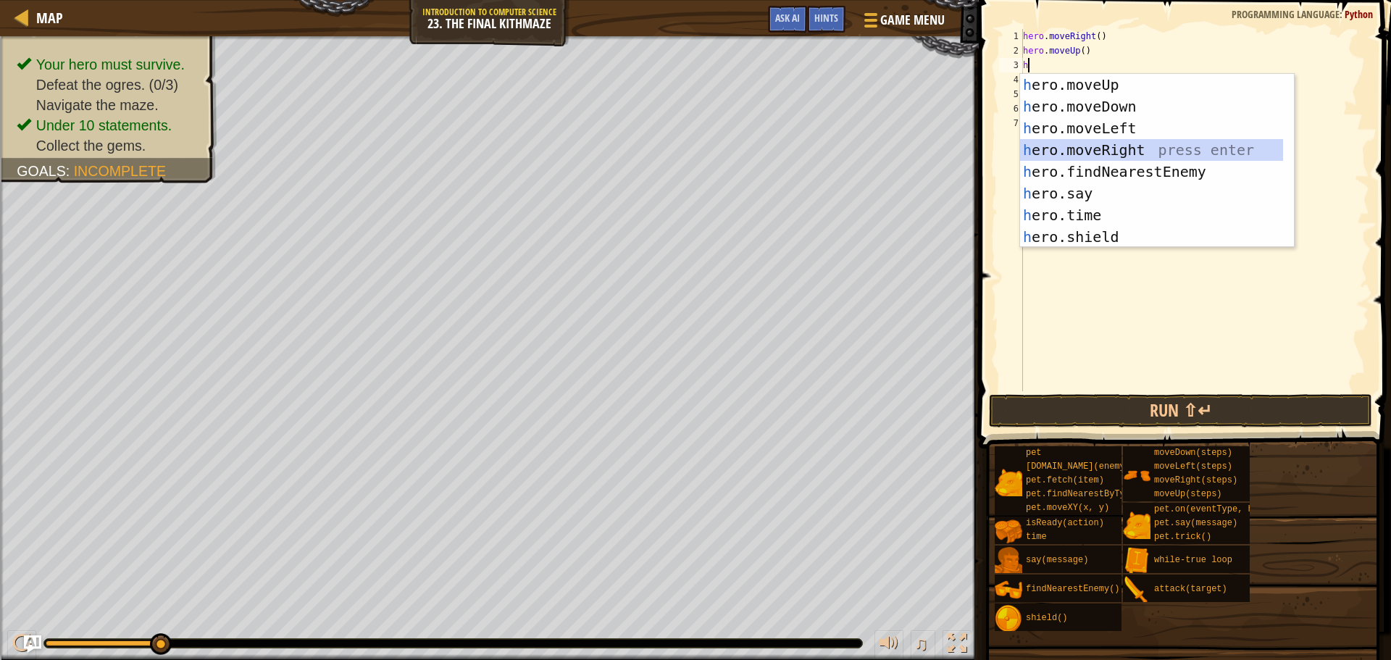
click at [1097, 147] on div "h ero.moveUp press enter h ero.moveDown press enter h ero.moveLeft press enter …" at bounding box center [1151, 182] width 263 height 217
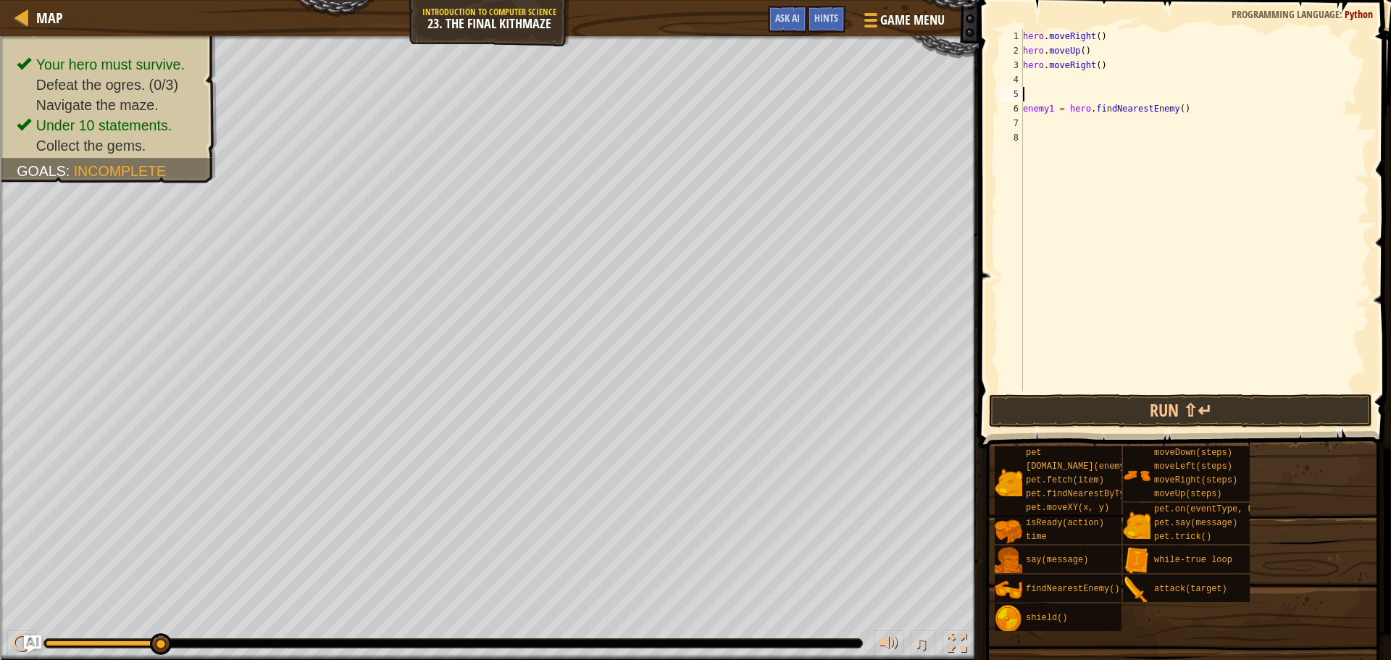
click at [1039, 90] on div "hero . moveRight ( ) hero . moveUp ( ) hero . moveRight ( ) enemy1 = hero . fin…" at bounding box center [1194, 224] width 349 height 391
type textarea "h"
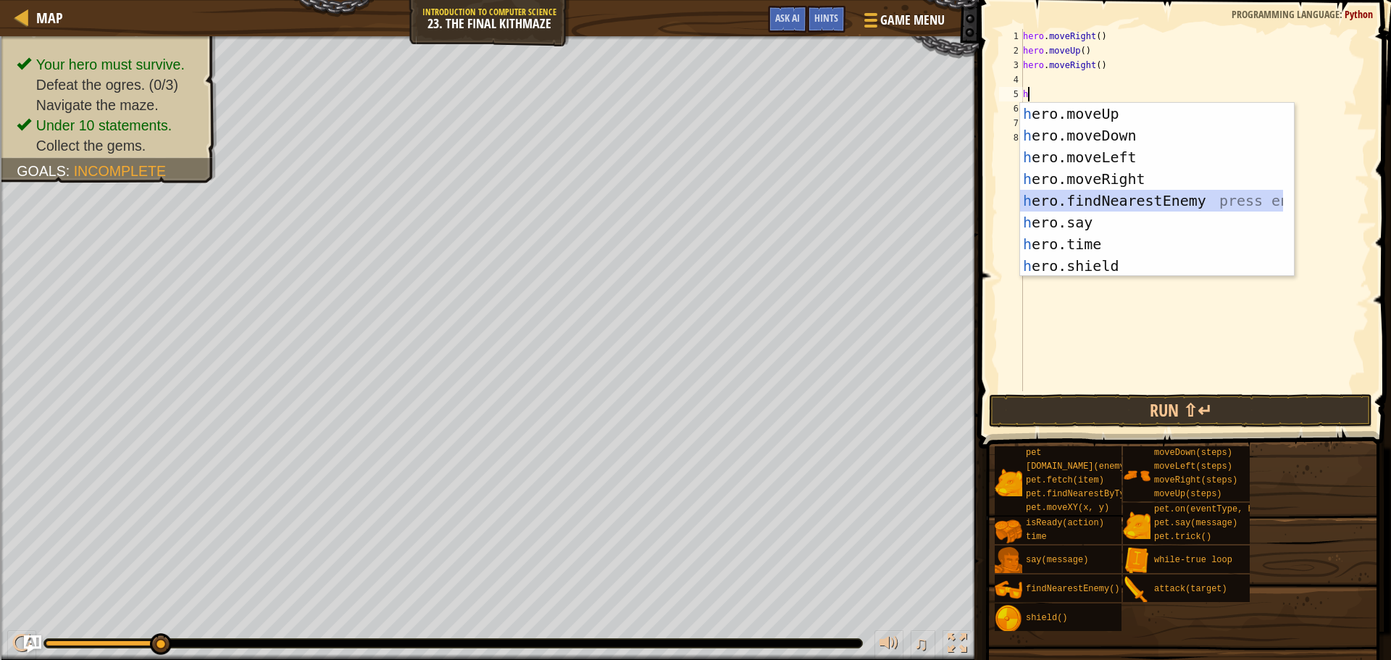
click at [1098, 196] on div "h ero.moveUp press enter h ero.moveDown press enter h ero.moveLeft press enter …" at bounding box center [1151, 211] width 263 height 217
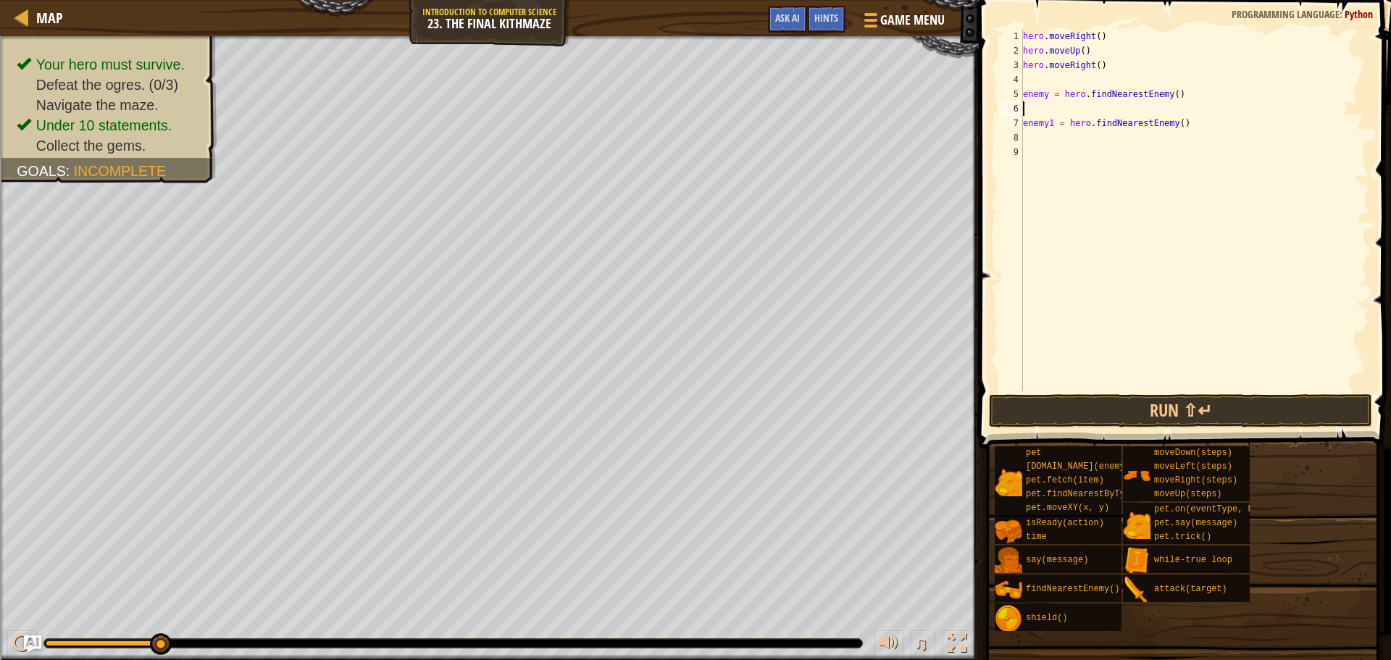
click at [1047, 98] on div "hero . moveRight ( ) hero . moveUp ( ) hero . moveRight ( ) enemy = hero . find…" at bounding box center [1194, 224] width 349 height 391
type textarea "enemy1 = hero.findNearestEnemy()"
click at [1121, 405] on button "Run ⇧↵" at bounding box center [1180, 410] width 383 height 33
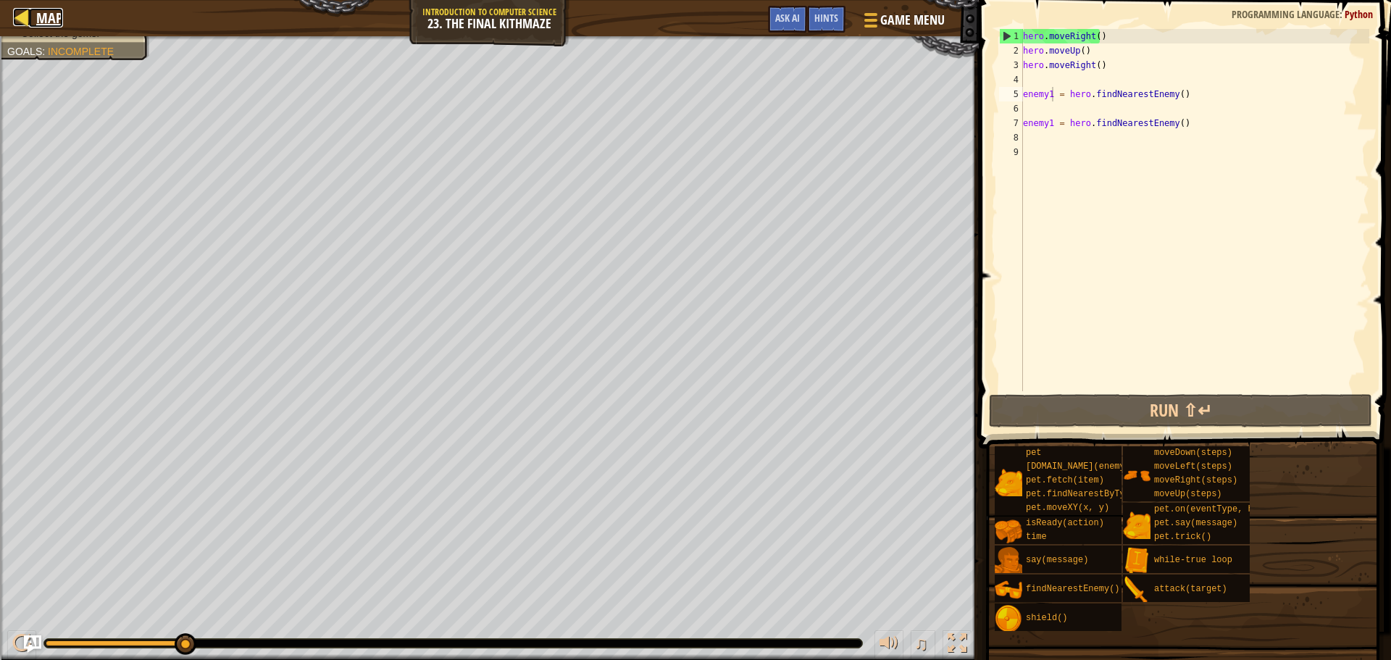
click at [59, 14] on span "Map" at bounding box center [49, 18] width 27 height 20
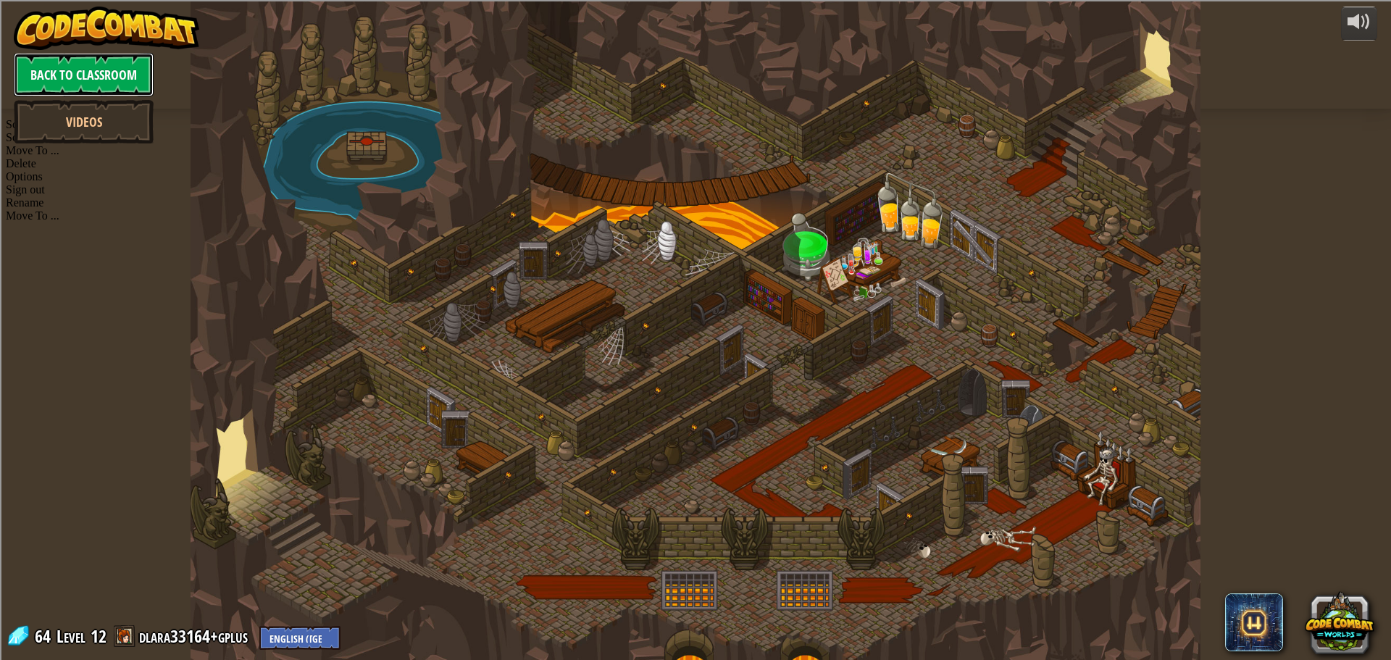
click at [84, 77] on link "Back to Classroom" at bounding box center [84, 74] width 140 height 43
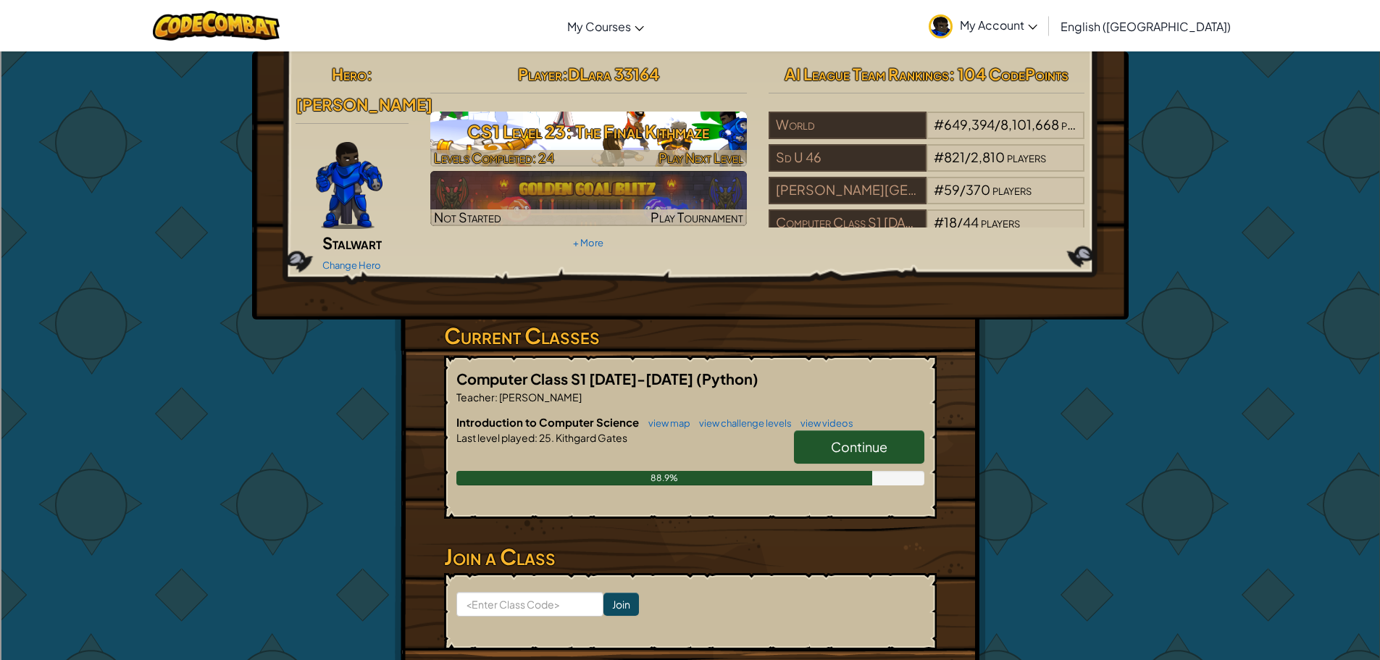
click at [598, 146] on h3 "CS1 Level 23: The Final Kithmaze" at bounding box center [588, 131] width 317 height 33
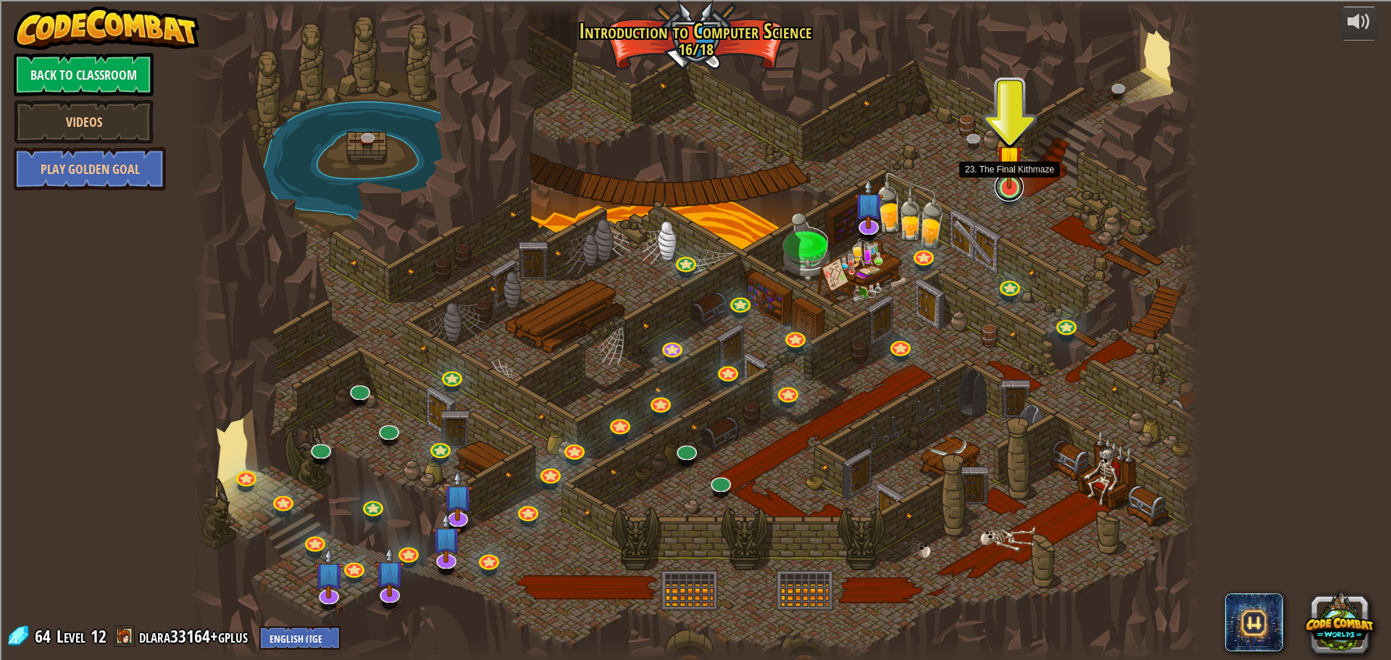
click at [1001, 196] on link at bounding box center [1009, 186] width 29 height 29
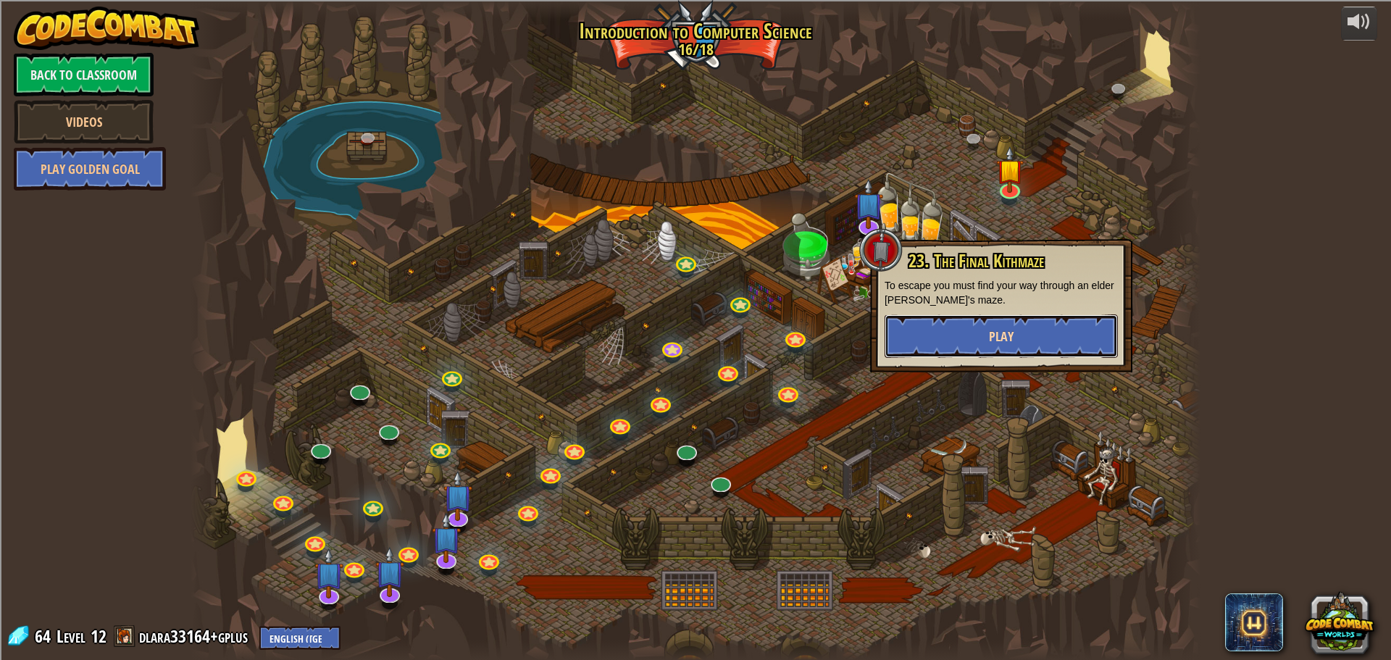
click at [1029, 322] on button "Play" at bounding box center [1001, 335] width 233 height 43
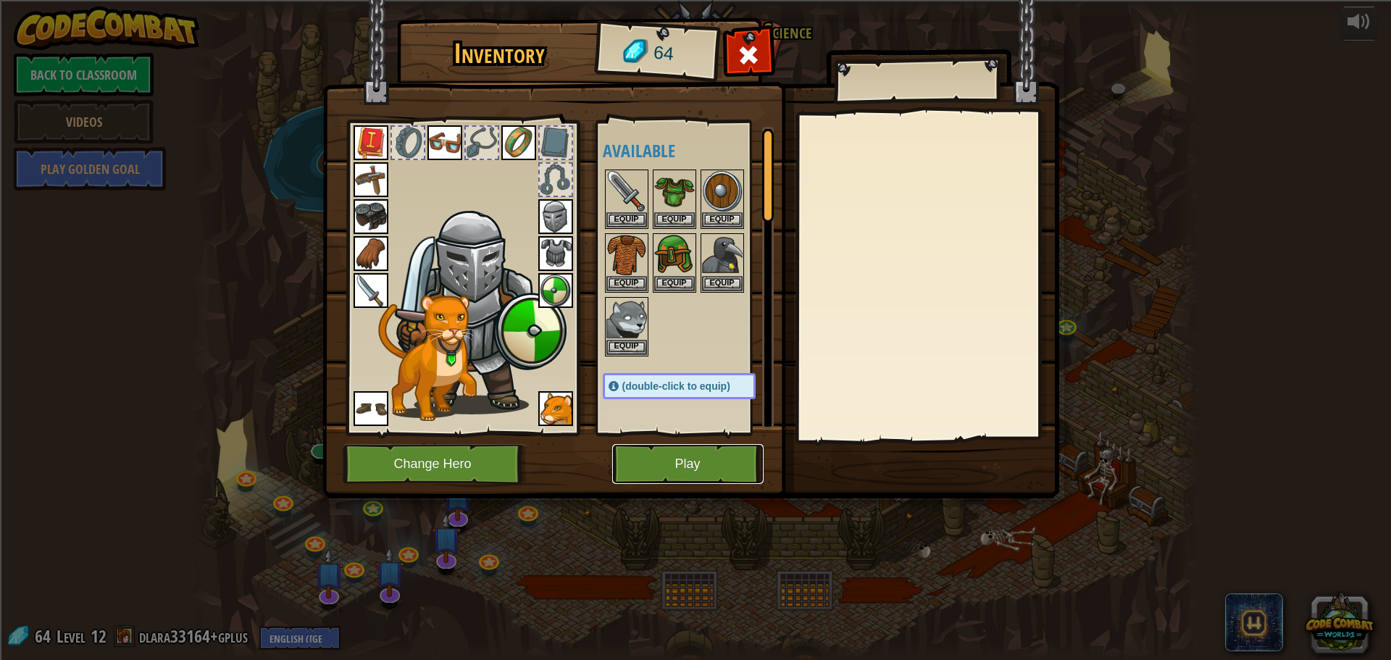
click at [704, 474] on button "Play" at bounding box center [687, 464] width 151 height 40
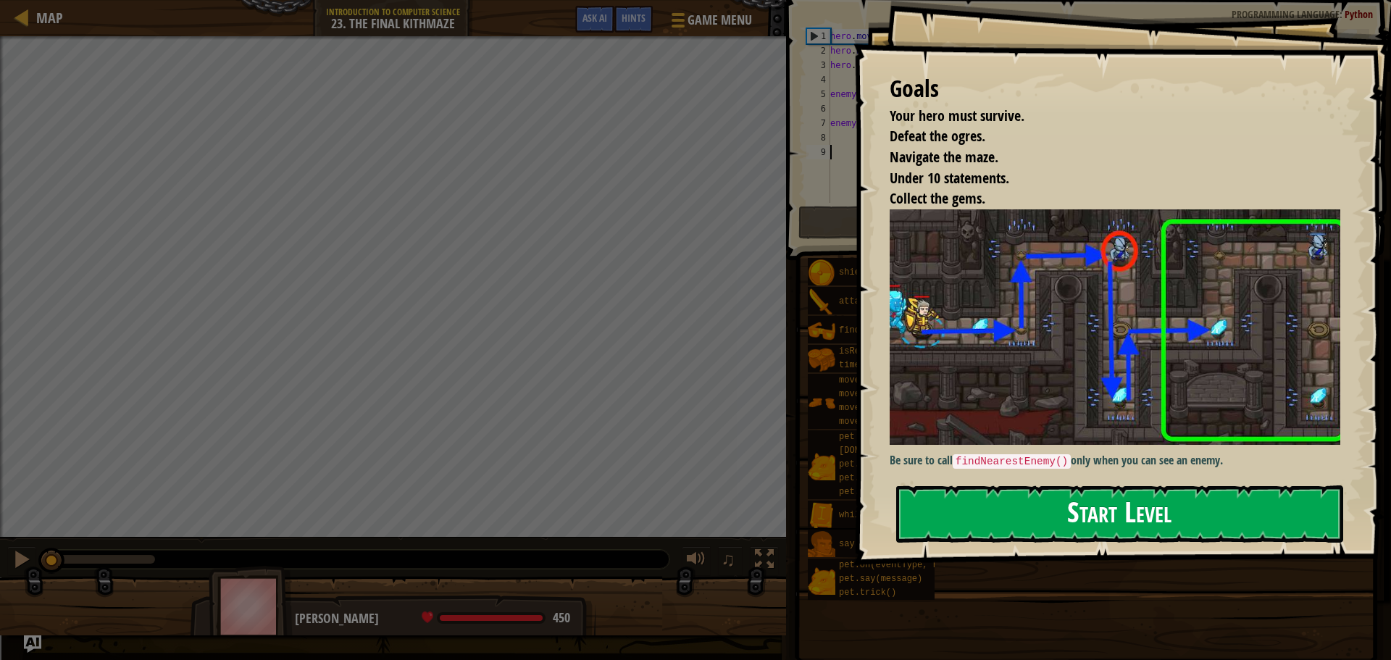
drag, startPoint x: 1011, startPoint y: 507, endPoint x: 1021, endPoint y: 506, distance: 11.0
click at [1025, 525] on button "Start Level" at bounding box center [1119, 513] width 447 height 57
